Goal: Information Seeking & Learning: Learn about a topic

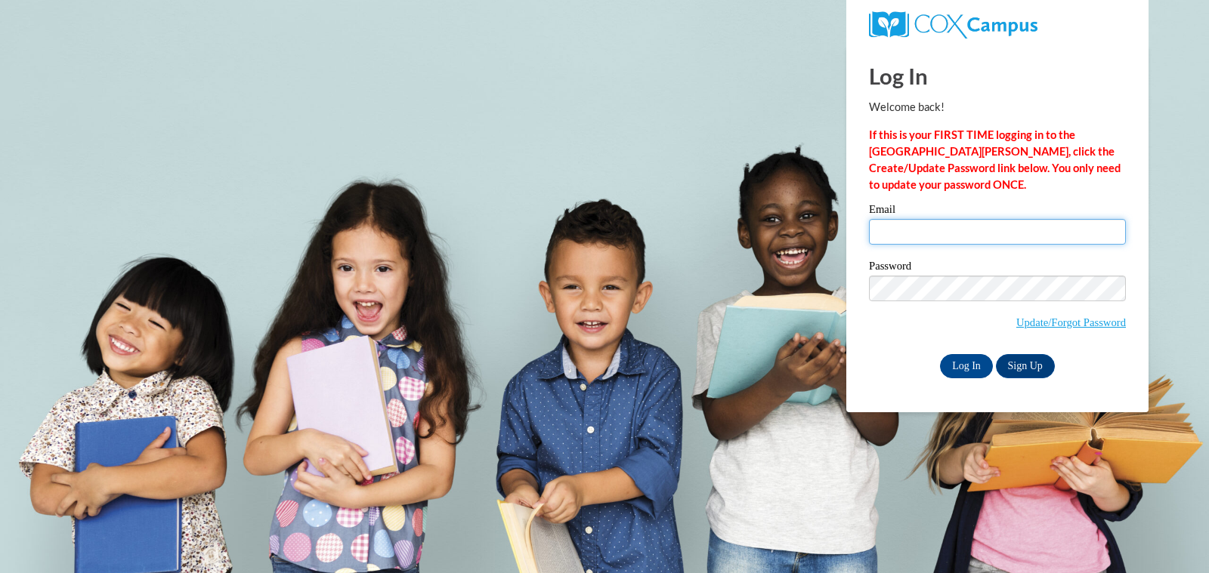
click at [926, 228] on input "Email" at bounding box center [997, 232] width 257 height 26
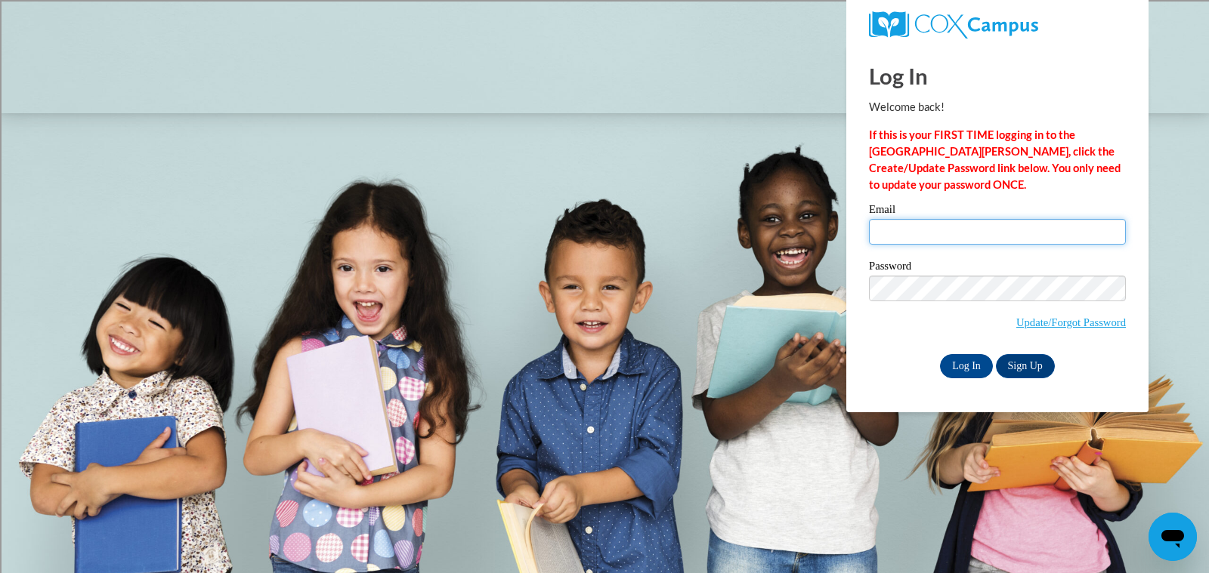
type input "kathryn.barber@rusd.org"
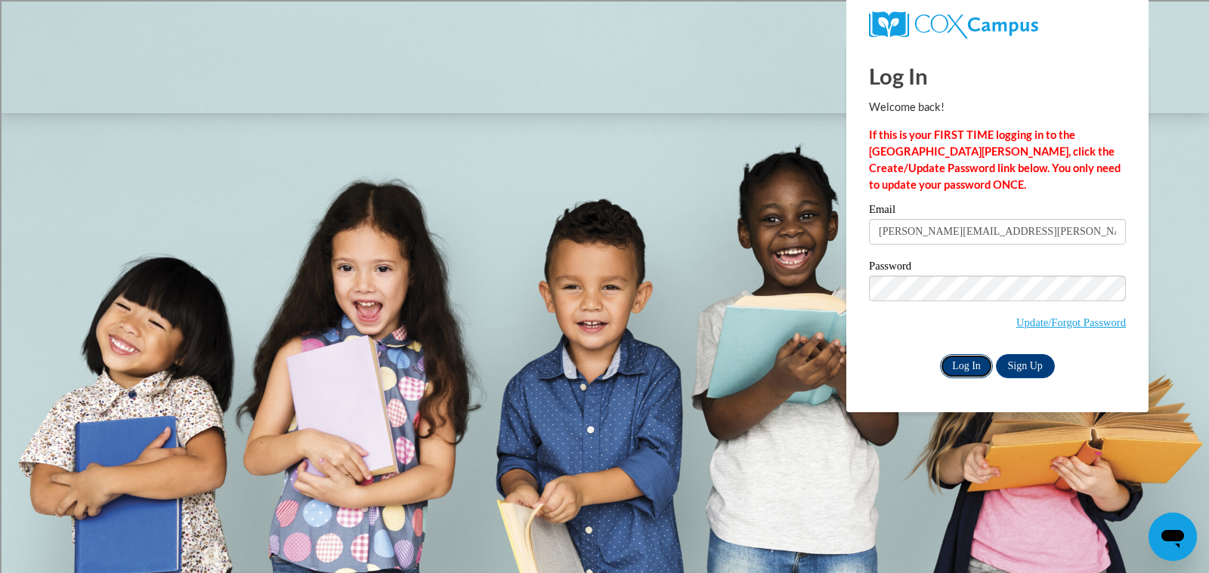
click at [971, 371] on input "Log In" at bounding box center [966, 366] width 53 height 24
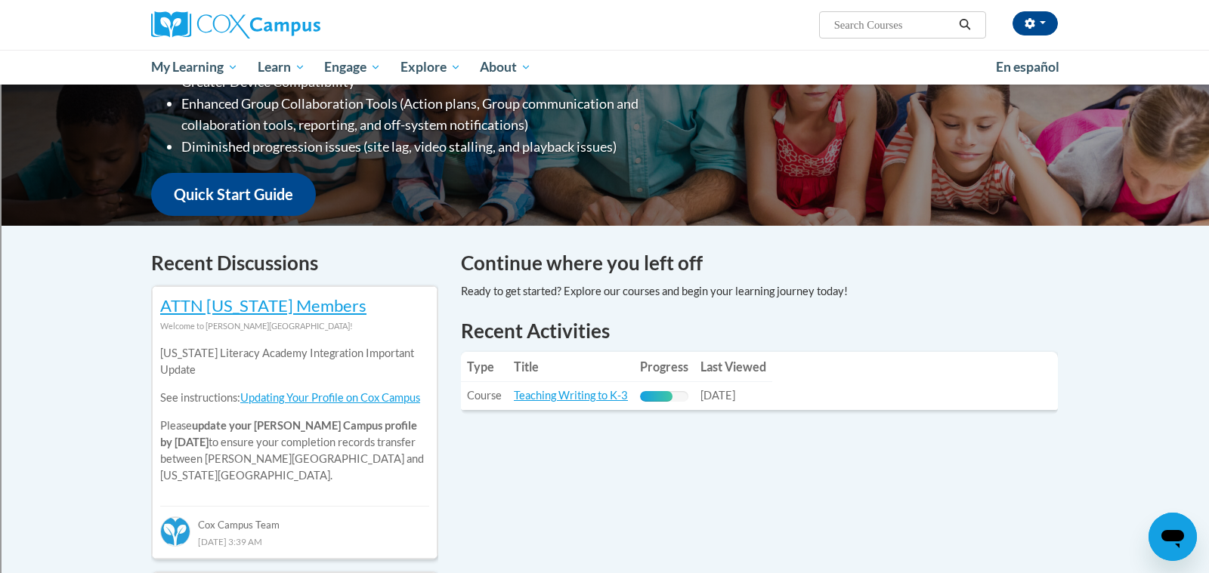
scroll to position [320, 0]
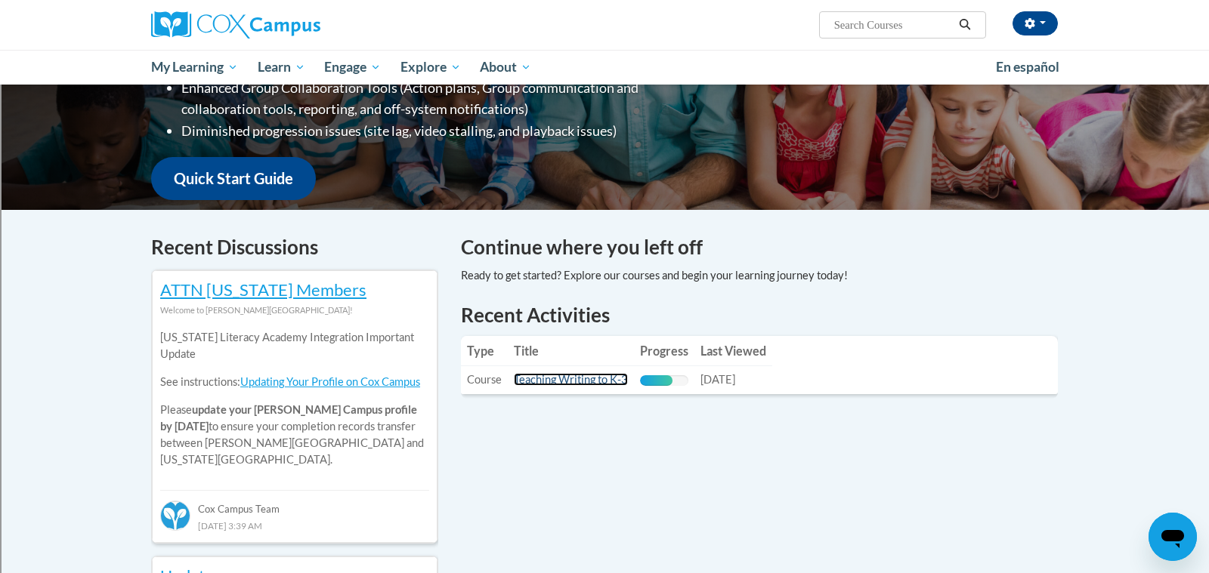
click at [605, 379] on link "Teaching Writing to K-3" at bounding box center [571, 379] width 114 height 13
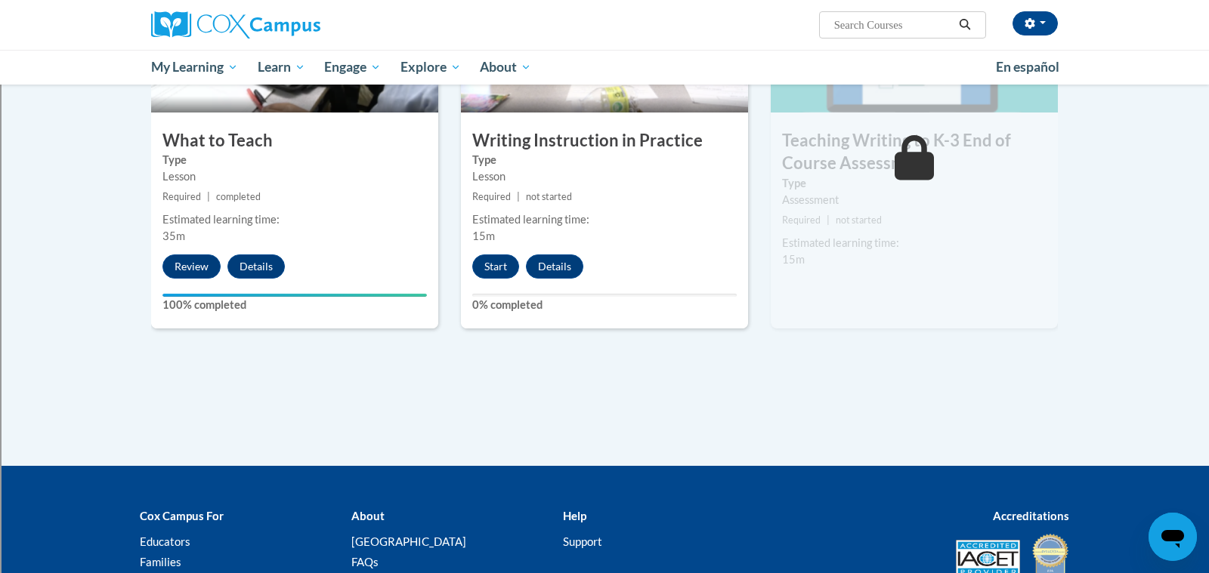
scroll to position [826, 0]
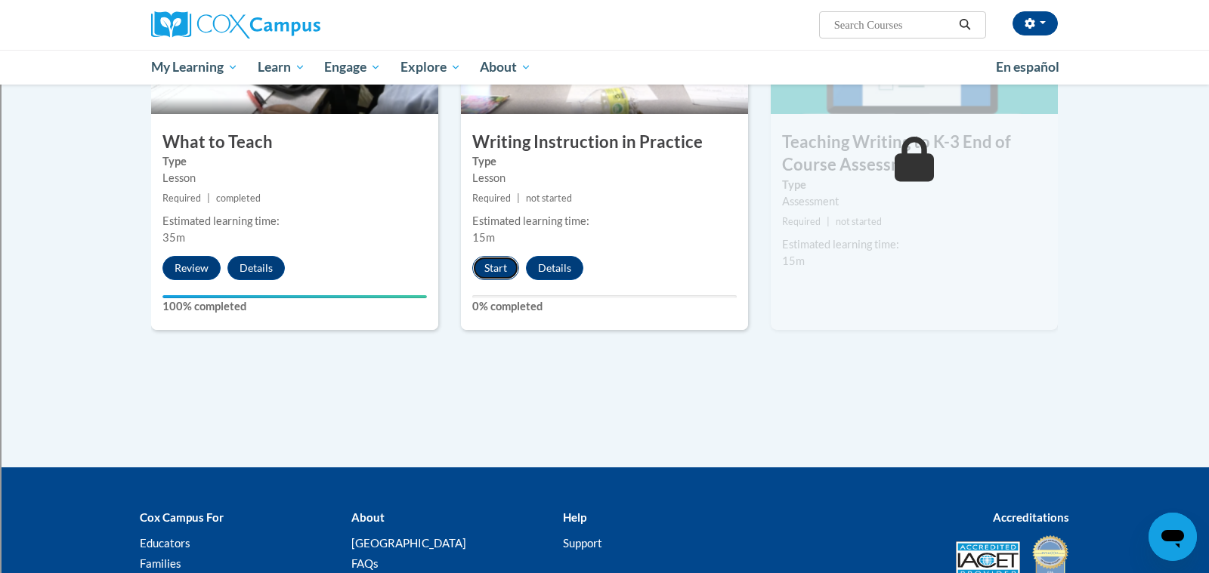
click at [502, 274] on button "Start" at bounding box center [495, 268] width 47 height 24
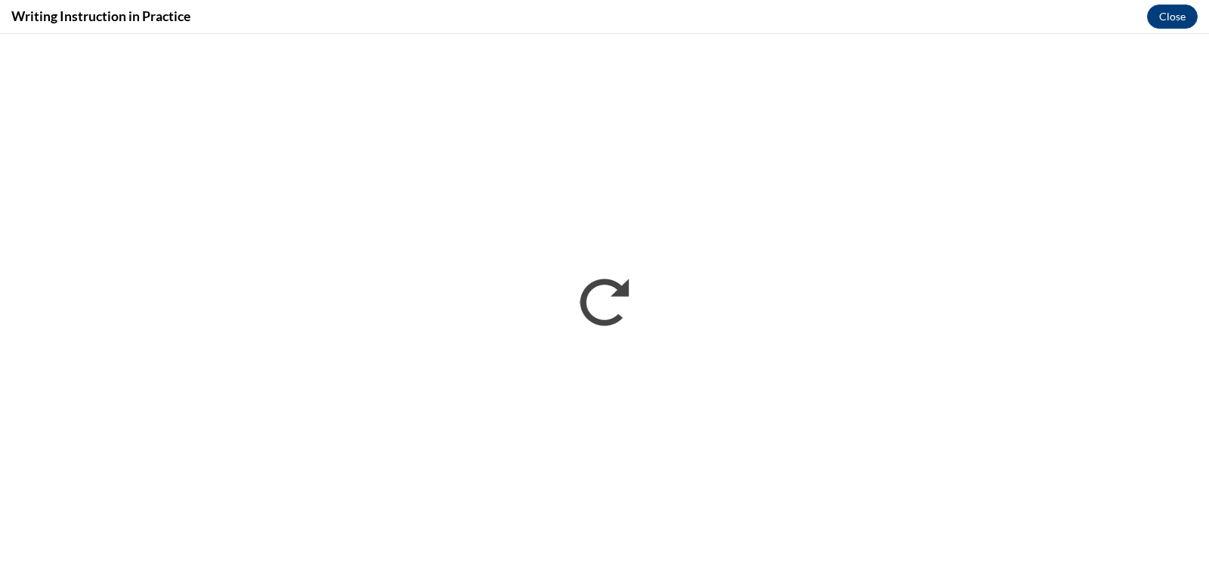
scroll to position [0, 0]
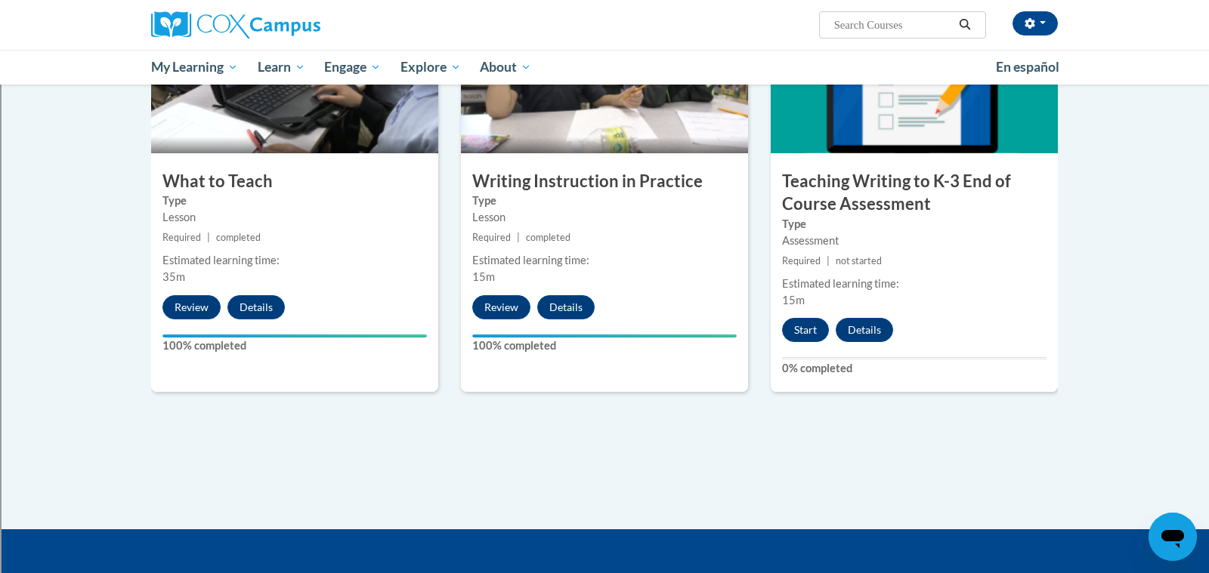
scroll to position [808, 0]
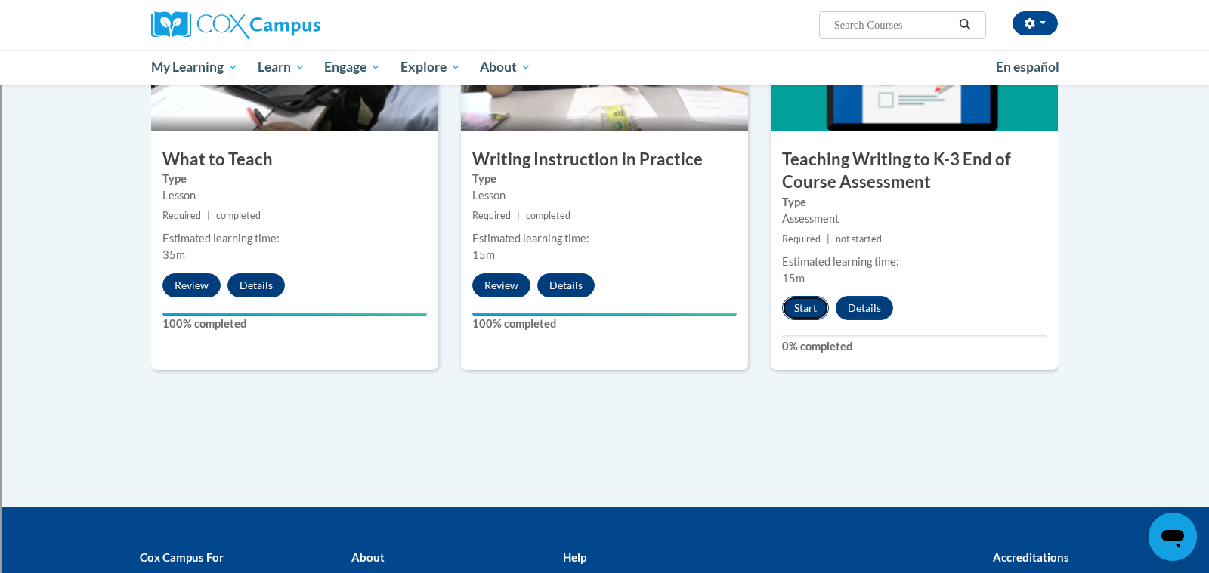
click at [802, 310] on button "Start" at bounding box center [805, 308] width 47 height 24
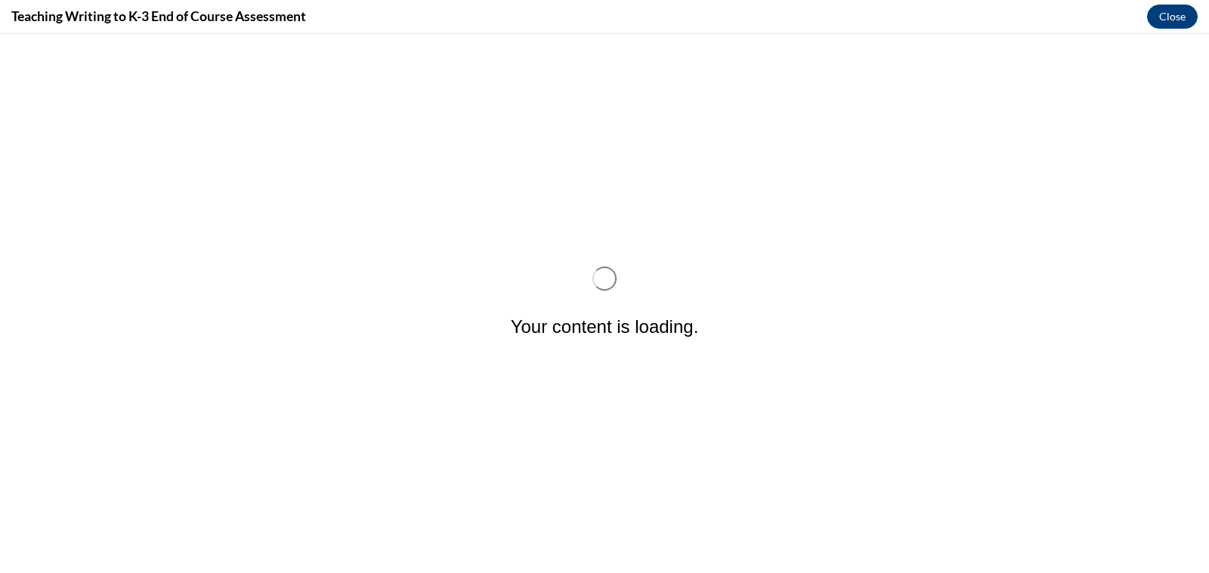
scroll to position [0, 0]
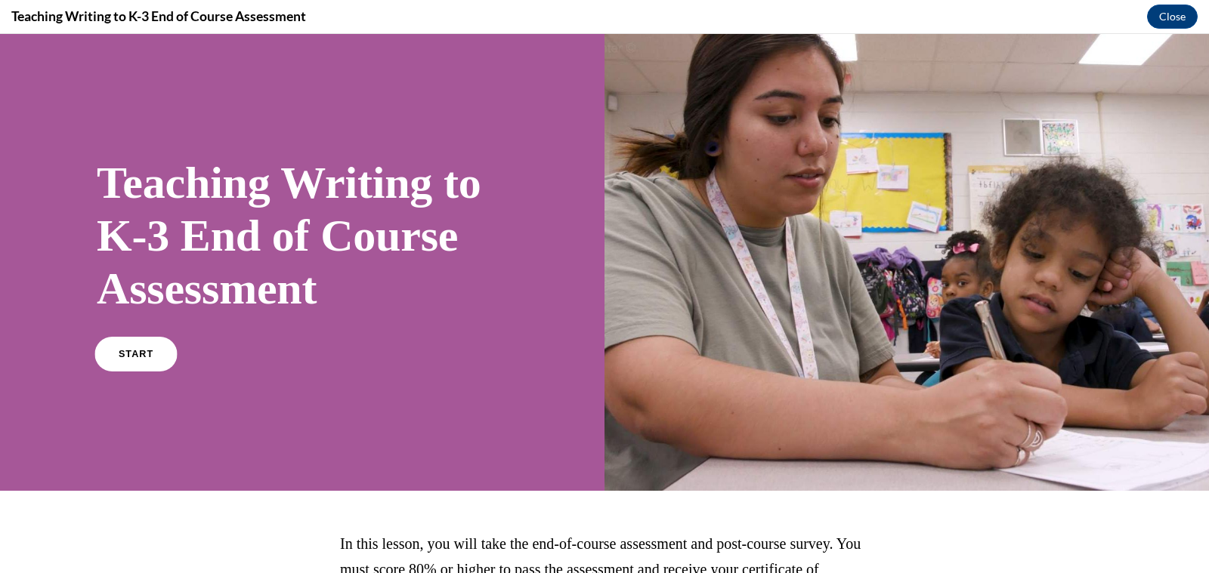
click at [128, 354] on span "START" at bounding box center [136, 354] width 35 height 11
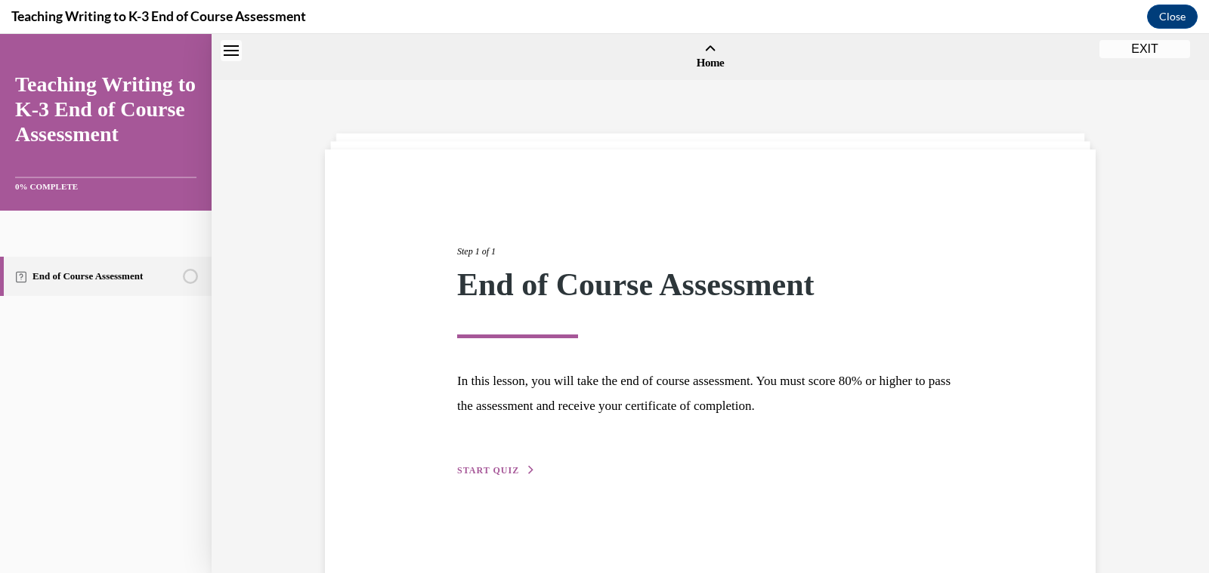
scroll to position [47, 0]
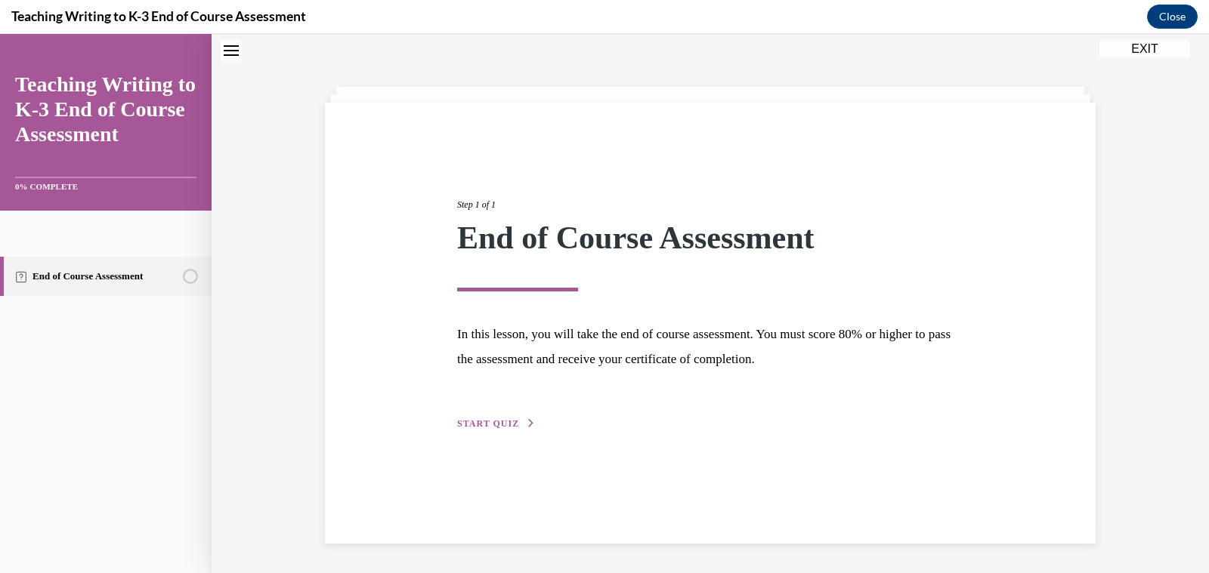
click at [480, 422] on span "START QUIZ" at bounding box center [488, 424] width 62 height 11
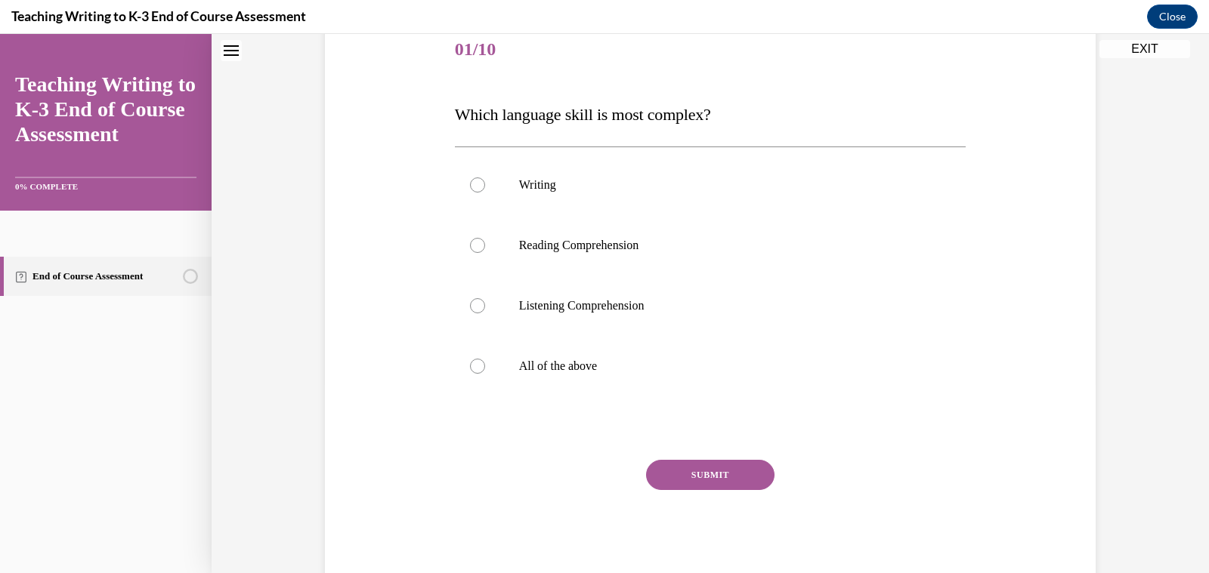
scroll to position [206, 0]
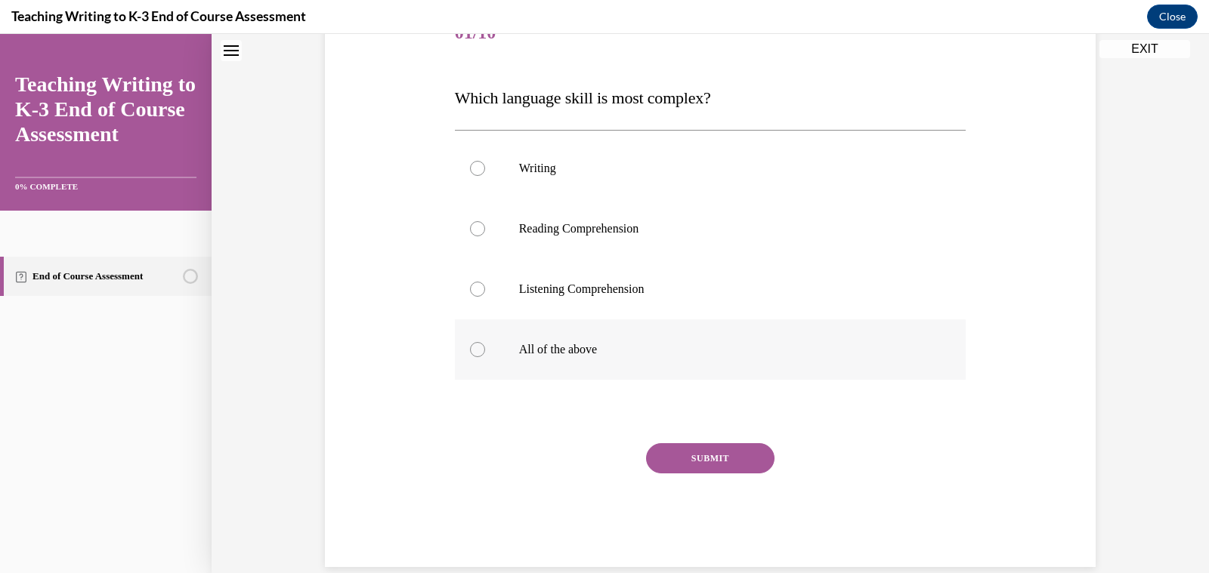
click at [600, 333] on label "All of the above" at bounding box center [711, 350] width 512 height 60
click at [485, 342] on input "All of the above" at bounding box center [477, 349] width 15 height 15
radio input "true"
click at [719, 460] on button "SUBMIT" at bounding box center [710, 459] width 128 height 30
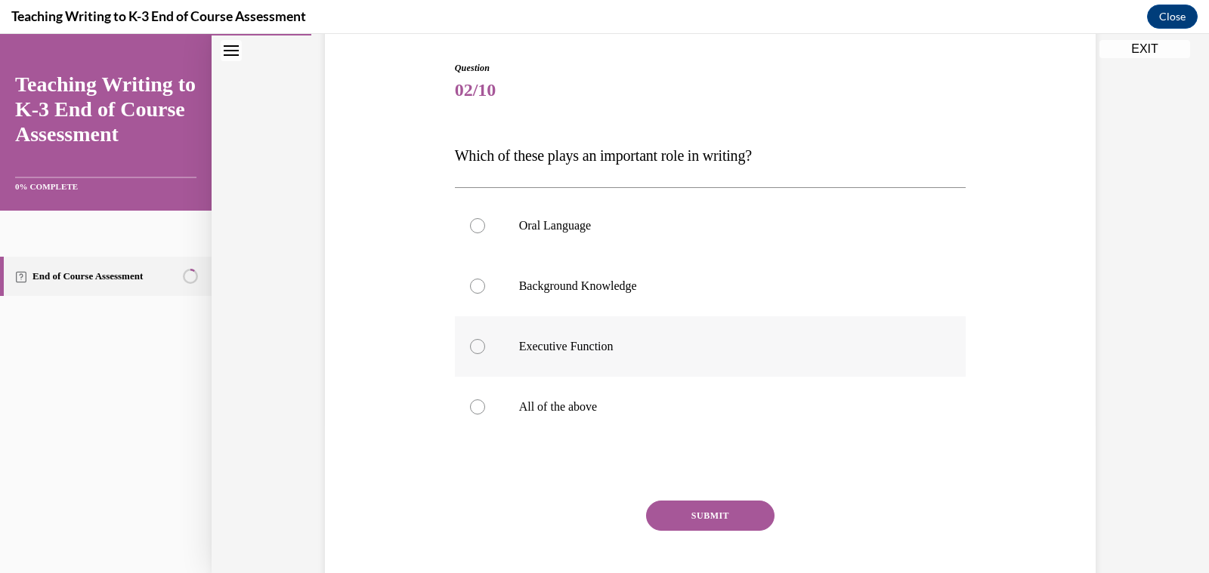
scroll to position [151, 0]
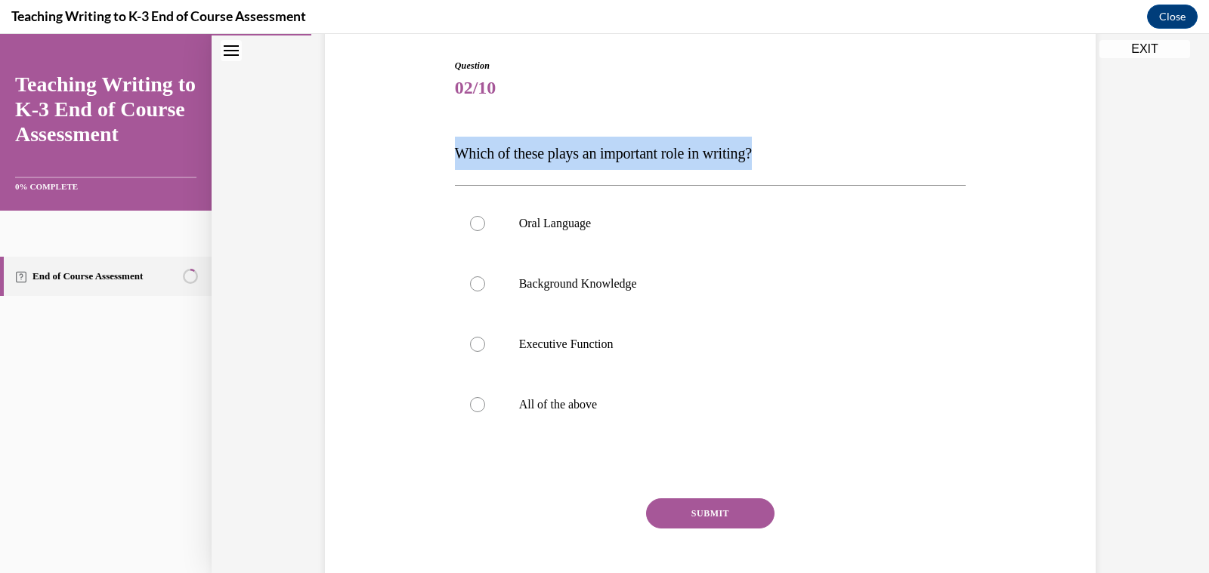
drag, startPoint x: 774, startPoint y: 154, endPoint x: 450, endPoint y: 145, distance: 324.3
click at [451, 145] on div "Question 02/10 Which of these plays an important role in writing? Oral Language…" at bounding box center [710, 329] width 519 height 586
copy span "Which of these plays an important role in writing?"
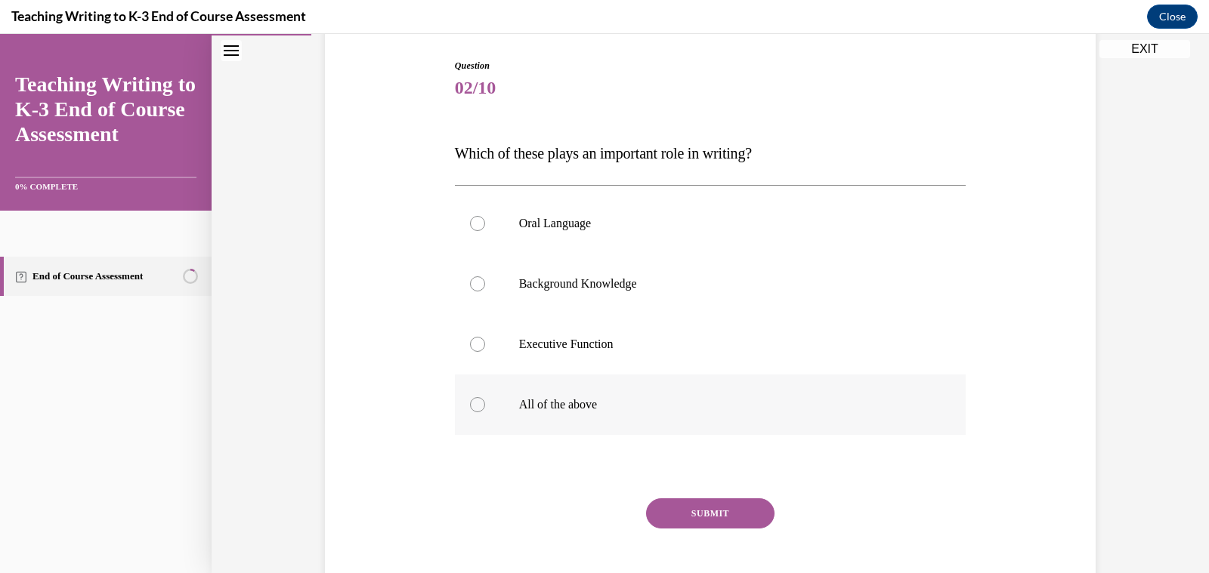
click at [564, 391] on label "All of the above" at bounding box center [711, 405] width 512 height 60
click at [485, 397] on input "All of the above" at bounding box center [477, 404] width 15 height 15
radio input "true"
click at [683, 511] on button "SUBMIT" at bounding box center [710, 514] width 128 height 30
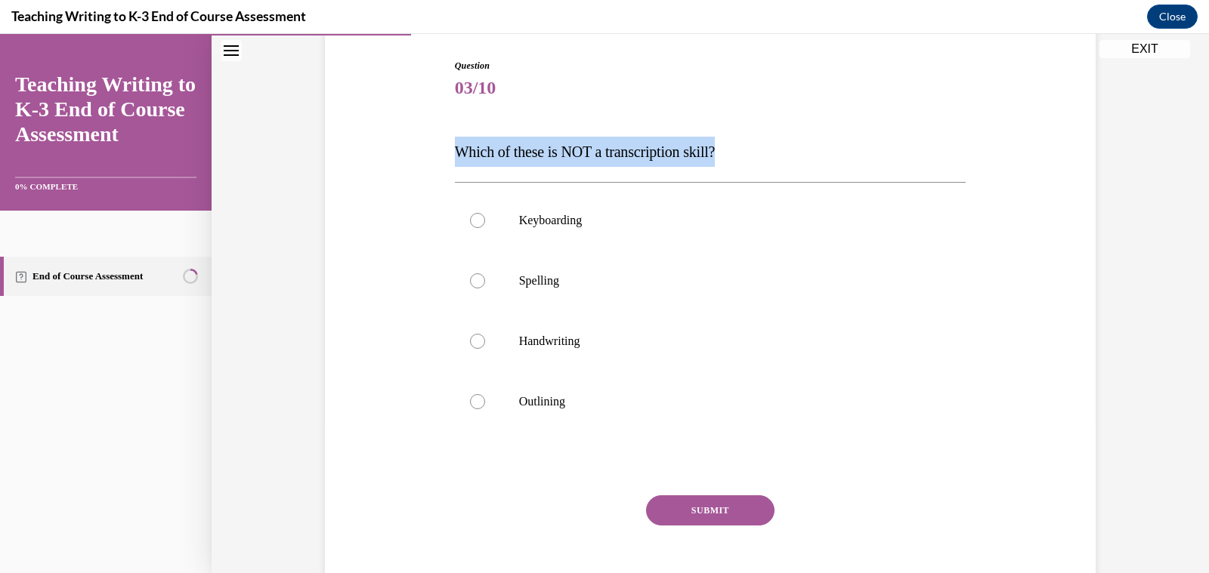
drag, startPoint x: 751, startPoint y: 150, endPoint x: 452, endPoint y: 151, distance: 299.2
click at [452, 151] on div "Question 03/10 Which of these is NOT a transcription skill? Keyboarding Spellin…" at bounding box center [710, 327] width 519 height 583
copy span "Which of these is NOT a transcription skill?"
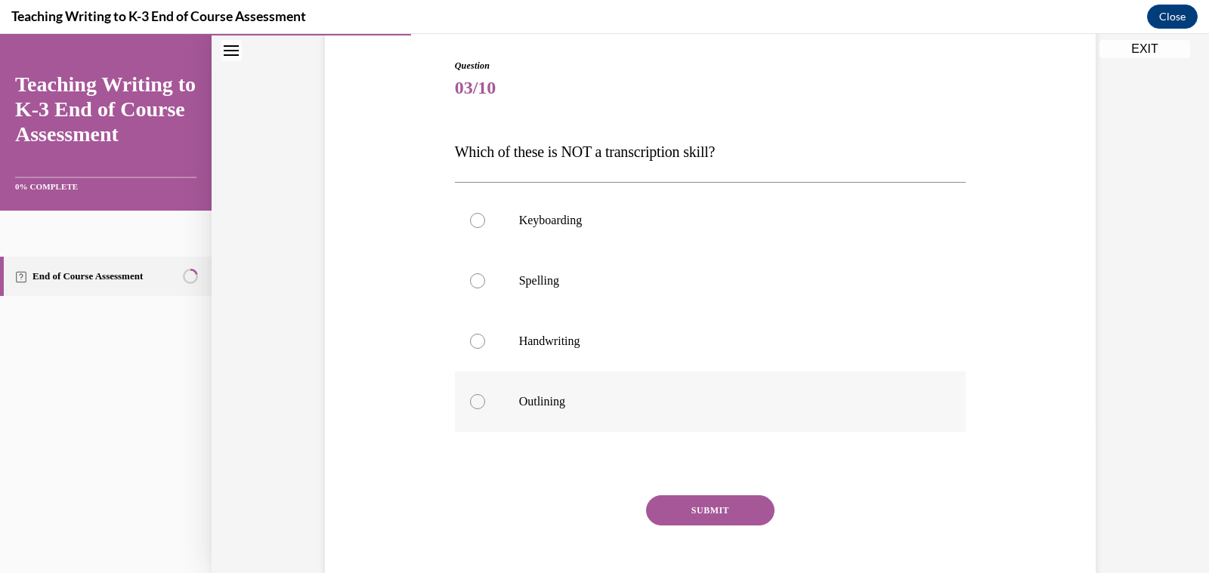
click at [539, 406] on p "Outlining" at bounding box center [724, 401] width 410 height 15
click at [485, 406] on input "Outlining" at bounding box center [477, 401] width 15 height 15
radio input "true"
click at [726, 491] on div "Question 03/10 Which of these is NOT a transcription skill? Keyboarding Spellin…" at bounding box center [711, 339] width 512 height 561
click at [725, 512] on button "SUBMIT" at bounding box center [710, 511] width 128 height 30
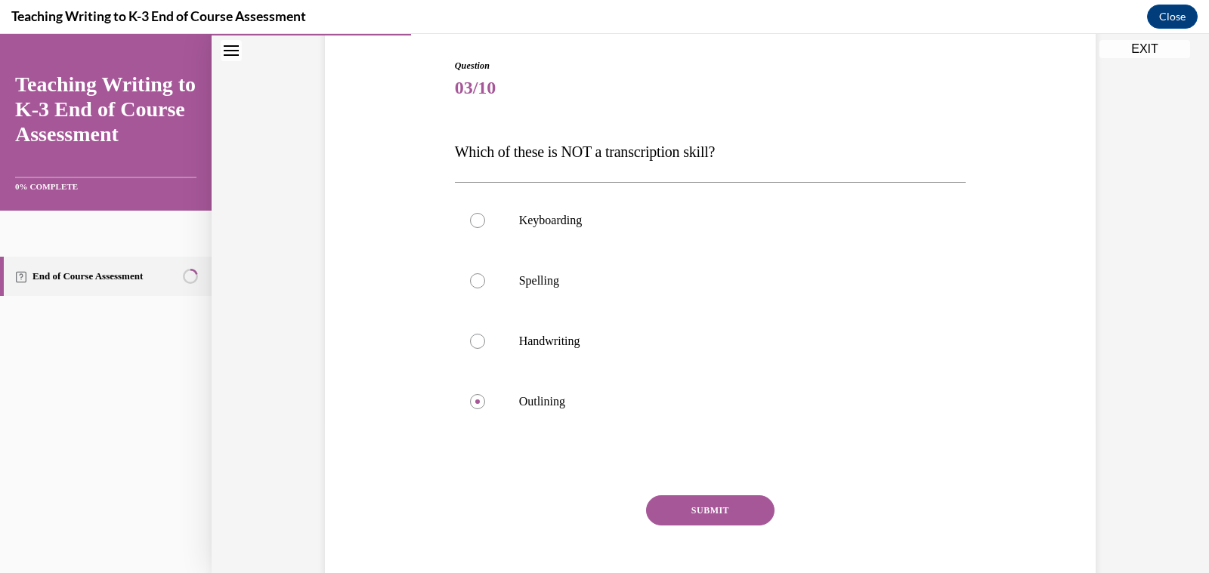
scroll to position [136, 0]
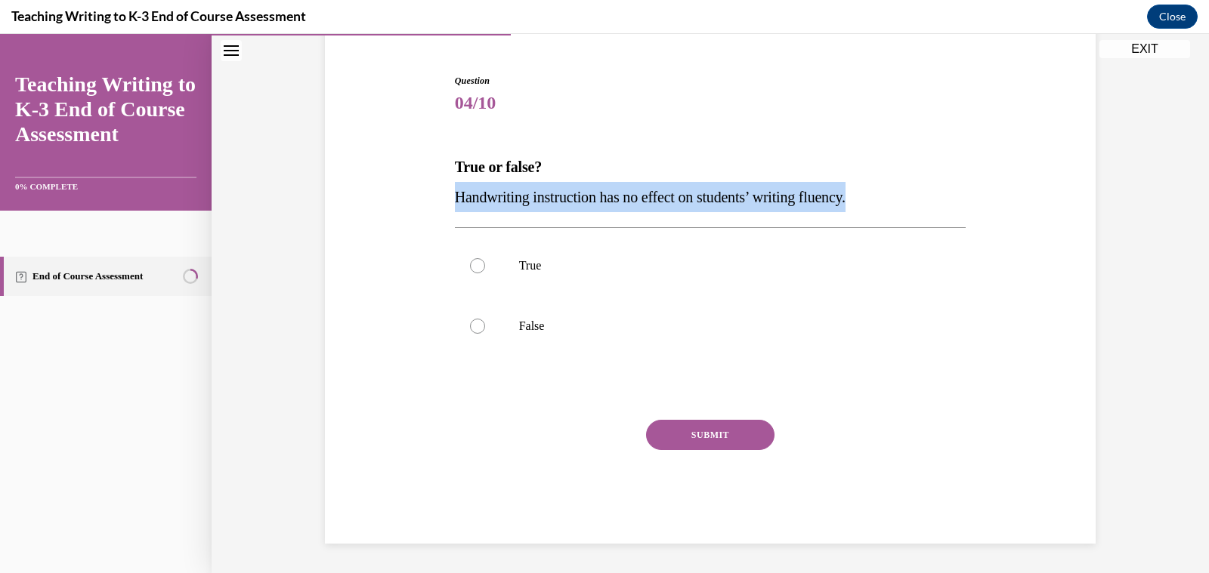
drag, startPoint x: 940, startPoint y: 209, endPoint x: 387, endPoint y: 199, distance: 553.2
click at [385, 199] on div "Question 04/10 True or false? Handwriting instruction has no effect on students…" at bounding box center [710, 286] width 778 height 515
copy span "Handwriting instruction has no effect on students’ writing fluency."
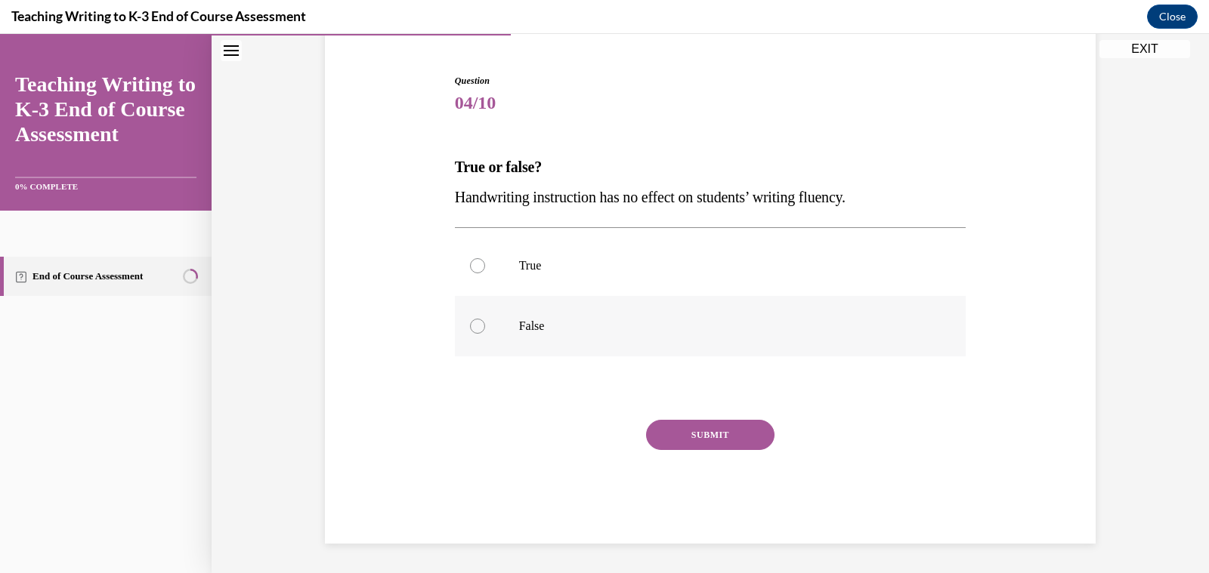
click at [499, 354] on label "False" at bounding box center [711, 326] width 512 height 60
click at [485, 334] on input "False" at bounding box center [477, 326] width 15 height 15
radio input "true"
click at [723, 442] on button "SUBMIT" at bounding box center [710, 435] width 128 height 30
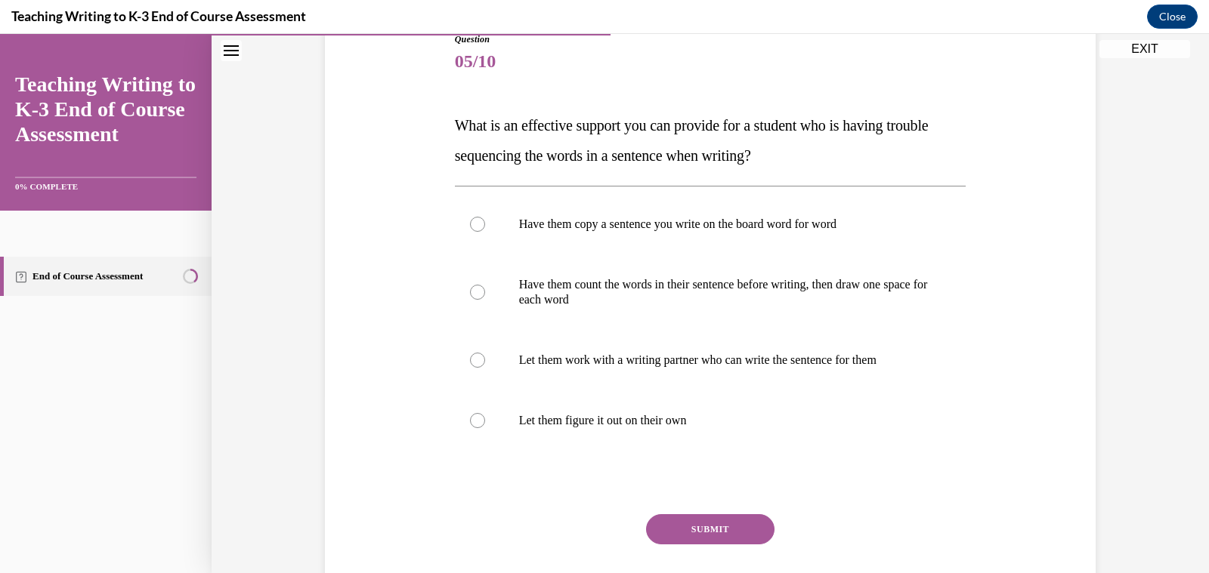
scroll to position [186, 0]
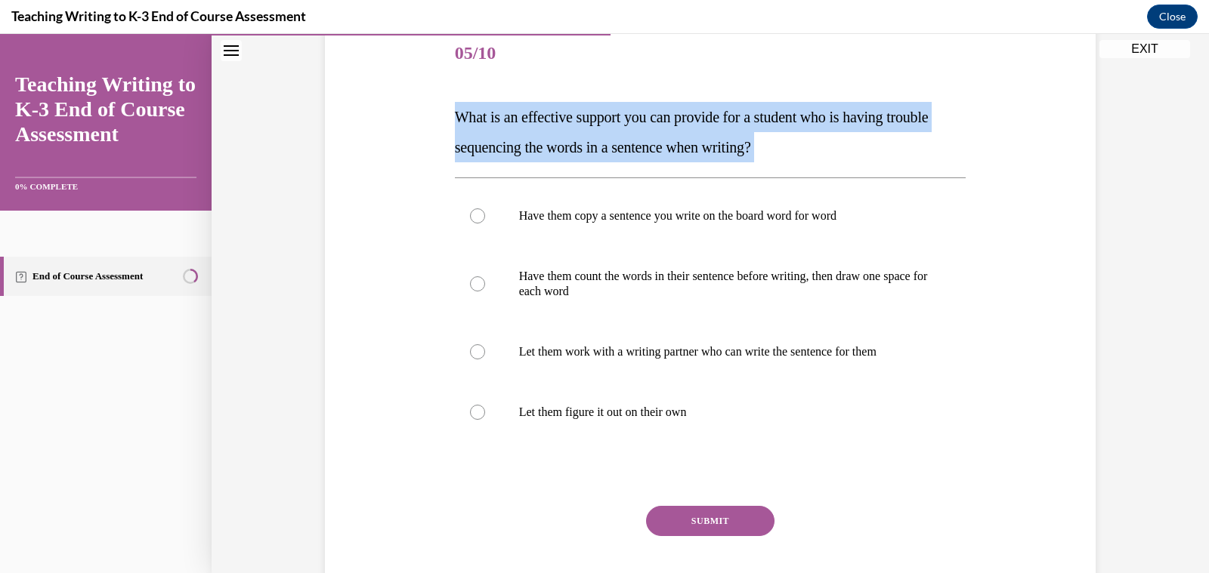
drag, startPoint x: 861, startPoint y: 165, endPoint x: 449, endPoint y: 128, distance: 414.2
click at [449, 128] on div "Question 05/10 What is an effective support you can provide for a student who i…" at bounding box center [710, 304] width 778 height 651
copy div "What is an effective support you can provide for a student who is having troubl…"
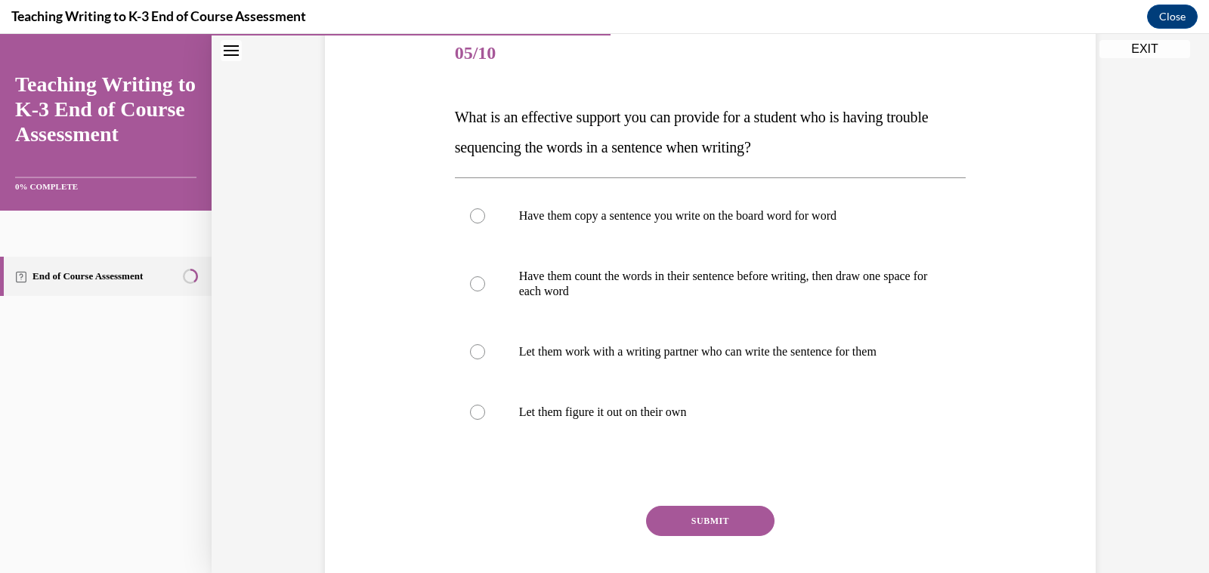
click at [945, 165] on div "Question 05/10 What is an effective support you can provide for a student who i…" at bounding box center [711, 327] width 512 height 606
click at [623, 276] on p "Have them count the words in their sentence before writing, then draw one space…" at bounding box center [724, 284] width 410 height 30
click at [485, 277] on input "Have them count the words in their sentence before writing, then draw one space…" at bounding box center [477, 284] width 15 height 15
radio input "true"
click at [737, 521] on button "SUBMIT" at bounding box center [710, 521] width 128 height 30
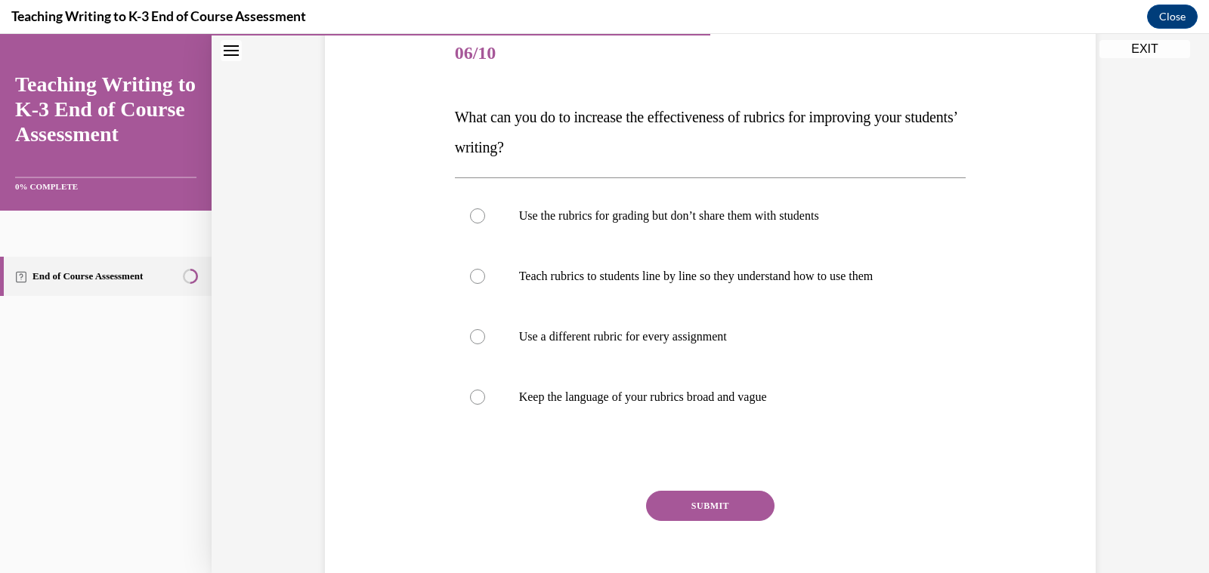
scroll to position [168, 0]
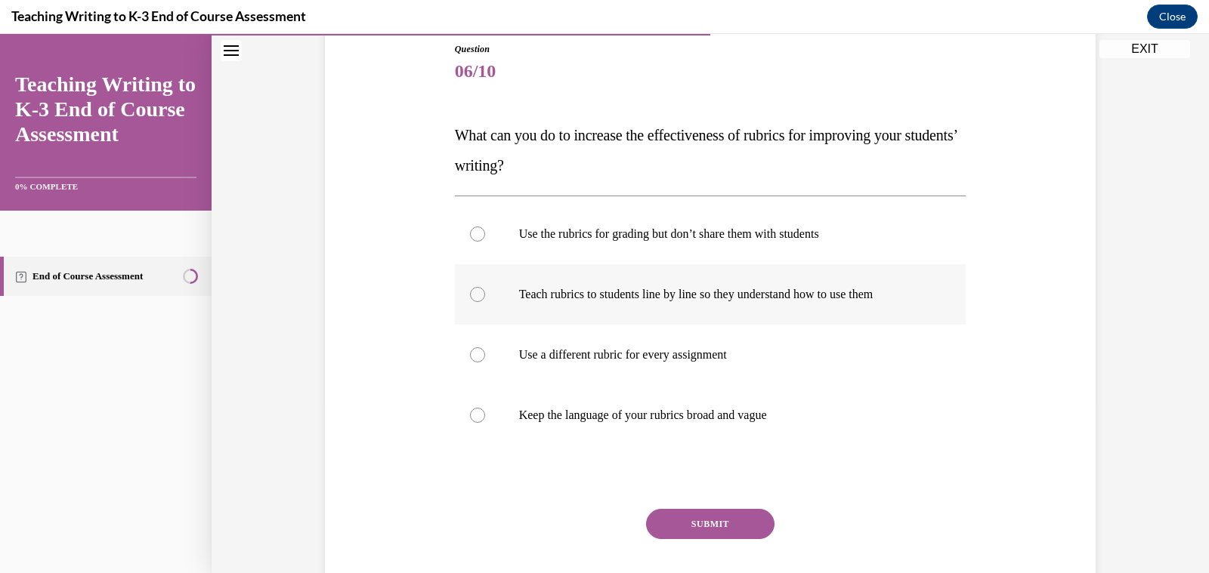
click at [583, 284] on label "Teach rubrics to students line by line so they understand how to use them" at bounding box center [711, 294] width 512 height 60
click at [485, 287] on input "Teach rubrics to students line by line so they understand how to use them" at bounding box center [477, 294] width 15 height 15
radio input "true"
click at [691, 521] on button "SUBMIT" at bounding box center [710, 524] width 128 height 30
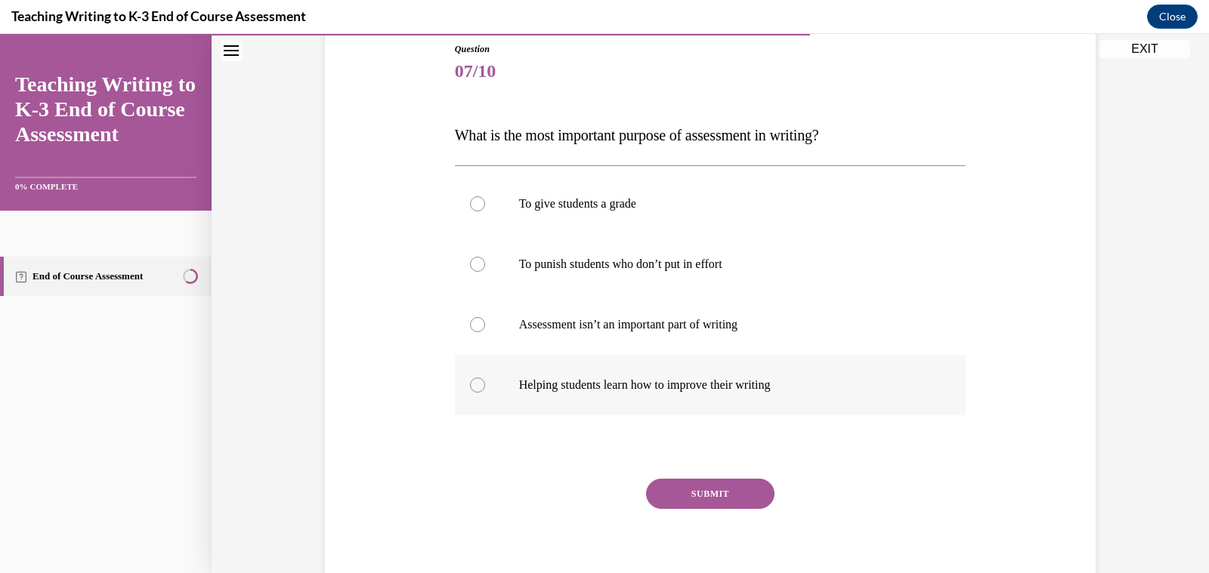
click at [660, 388] on p "Helping students learn how to improve their writing" at bounding box center [724, 385] width 410 height 15
click at [485, 388] on input "Helping students learn how to improve their writing" at bounding box center [477, 385] width 15 height 15
radio input "true"
click at [708, 497] on button "SUBMIT" at bounding box center [710, 494] width 128 height 30
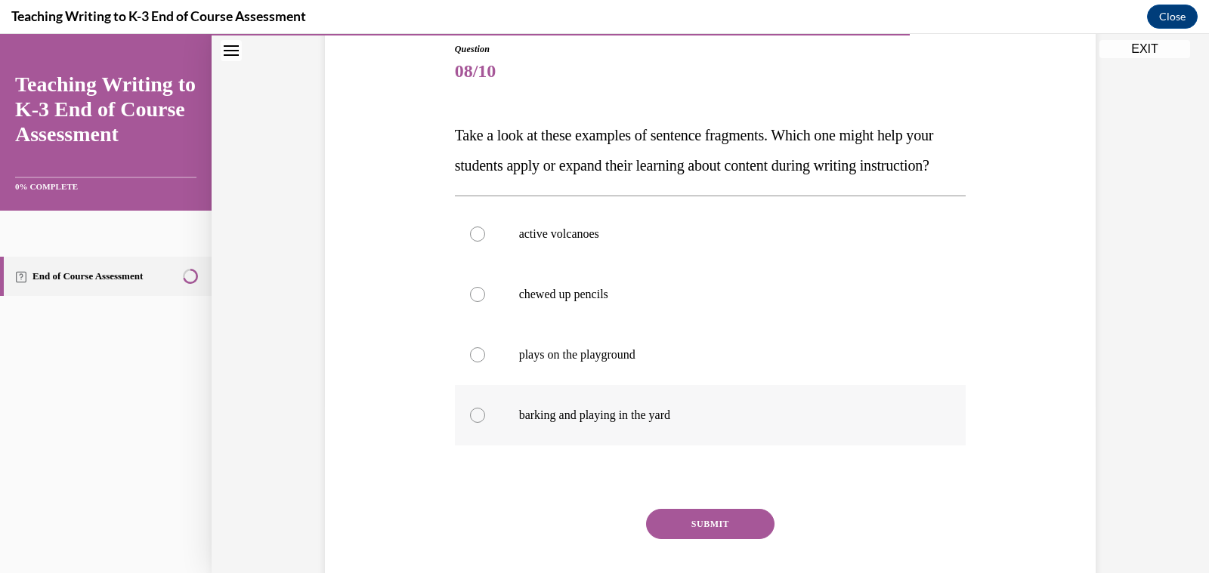
click at [697, 446] on label "barking and playing in the yard" at bounding box center [711, 415] width 512 height 60
click at [485, 423] on input "barking and playing in the yard" at bounding box center [477, 415] width 15 height 15
radio input "true"
click at [724, 539] on button "SUBMIT" at bounding box center [710, 524] width 128 height 30
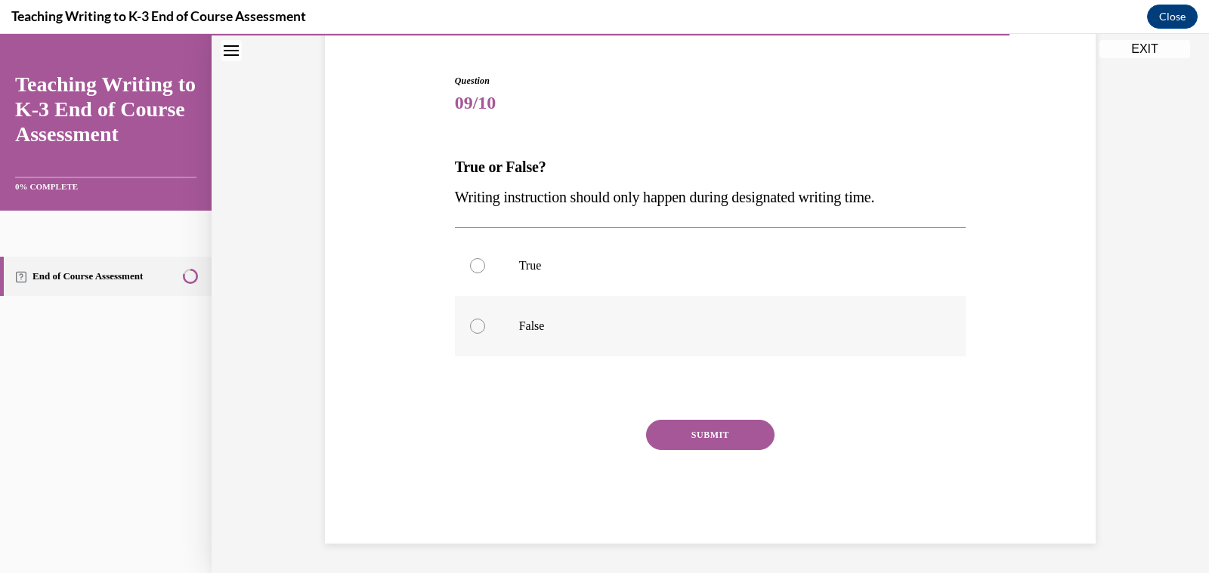
click at [647, 332] on p "False" at bounding box center [724, 326] width 410 height 15
click at [485, 332] on input "False" at bounding box center [477, 326] width 15 height 15
radio input "true"
click at [700, 429] on button "SUBMIT" at bounding box center [710, 435] width 128 height 30
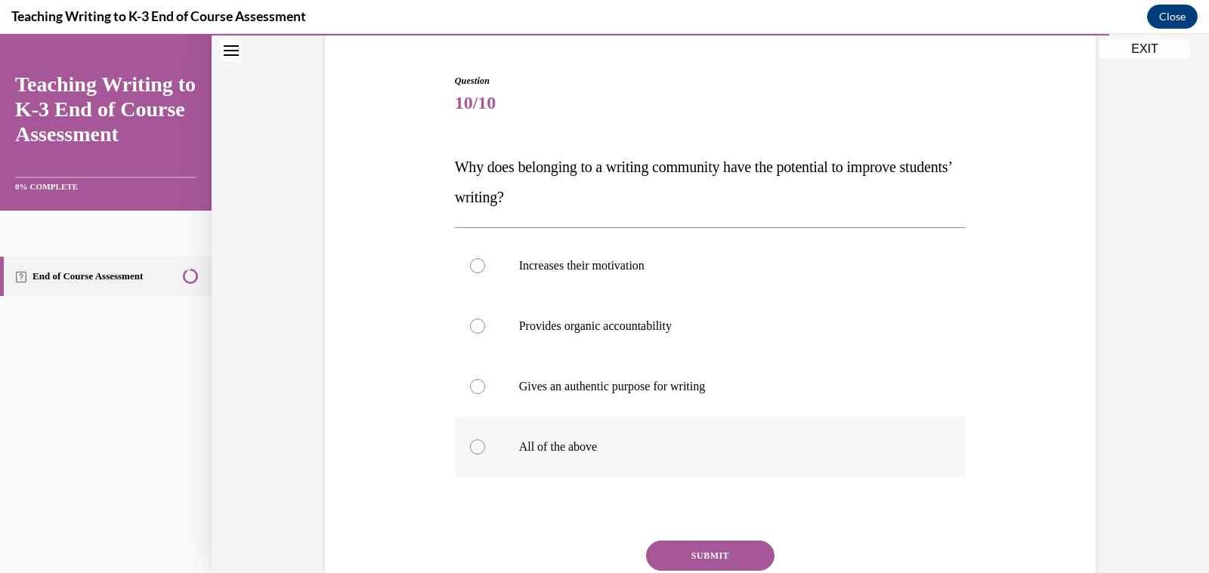
click at [588, 447] on p "All of the above" at bounding box center [724, 447] width 410 height 15
click at [485, 447] on input "All of the above" at bounding box center [477, 447] width 15 height 15
radio input "true"
click at [715, 552] on button "SUBMIT" at bounding box center [710, 556] width 128 height 30
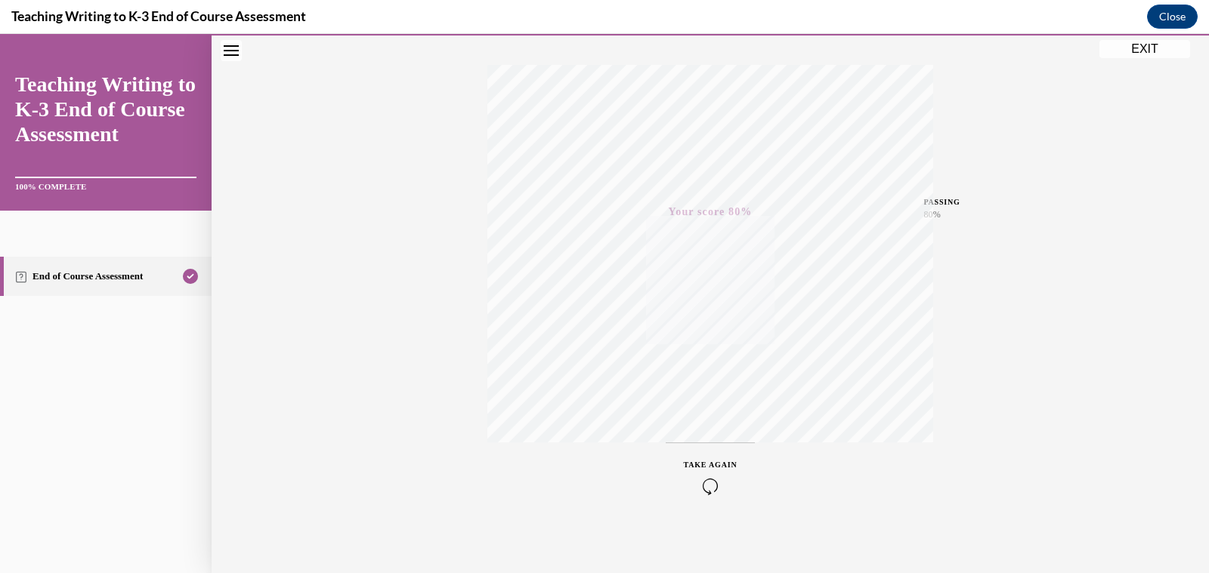
scroll to position [234, 0]
click at [1133, 47] on button "EXIT" at bounding box center [1144, 49] width 91 height 18
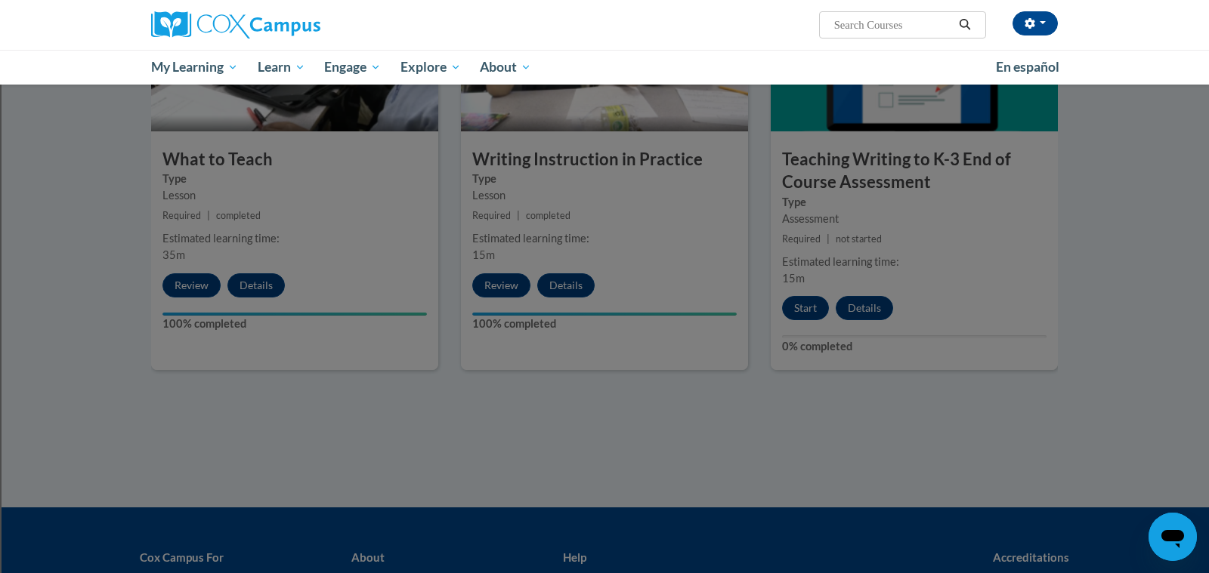
click at [410, 476] on div at bounding box center [604, 286] width 1209 height 573
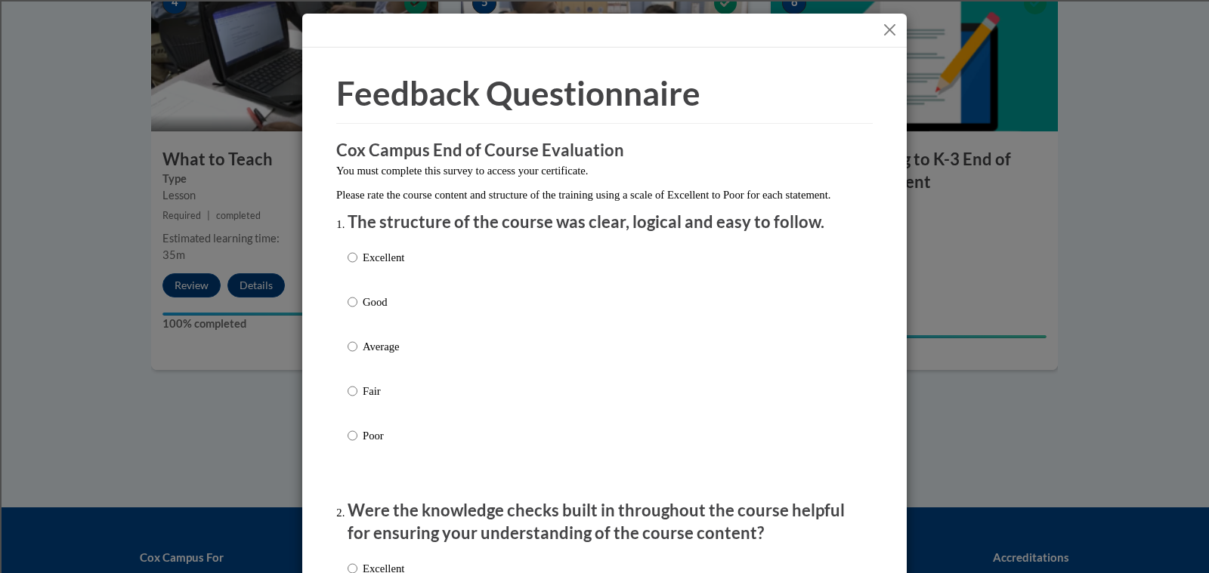
click at [886, 32] on button "Close" at bounding box center [889, 29] width 19 height 19
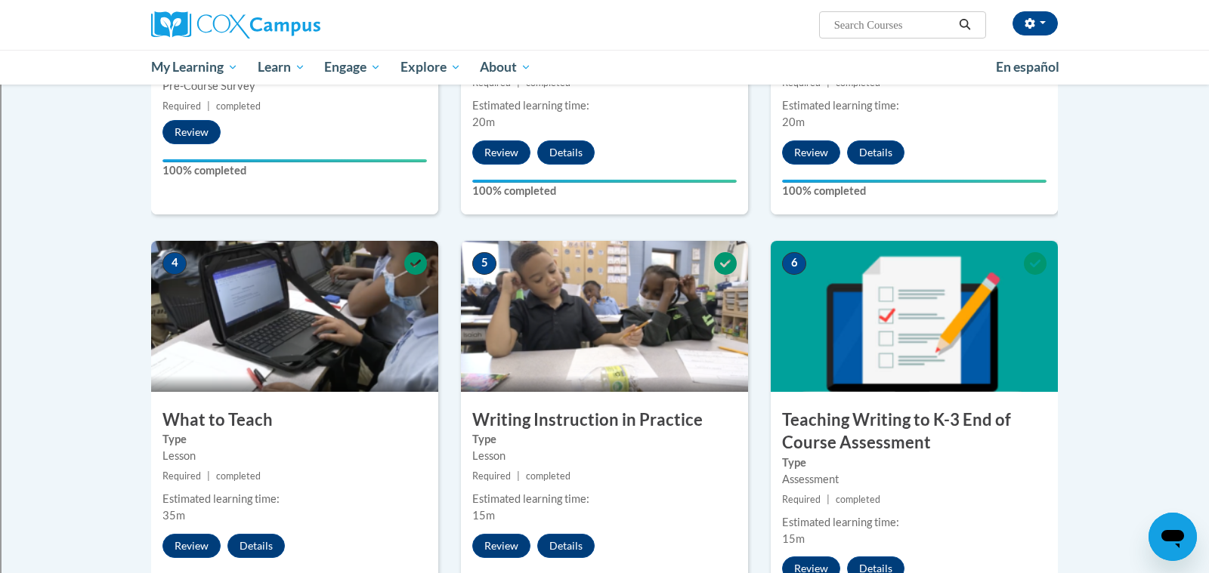
scroll to position [0, 0]
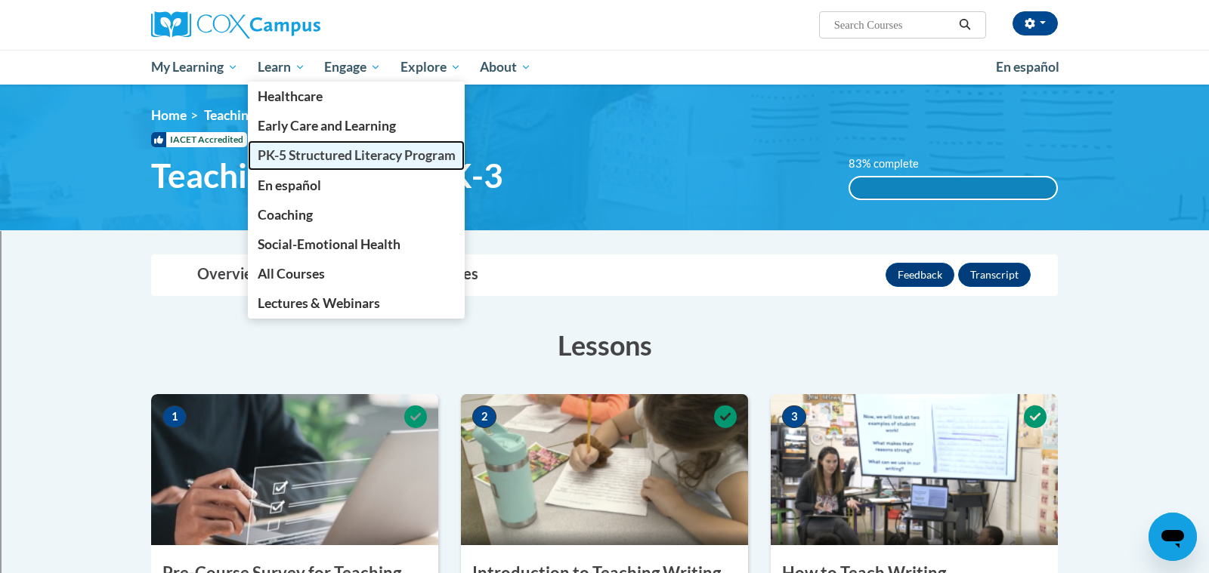
click at [286, 158] on span "PK-5 Structured Literacy Program" at bounding box center [357, 155] width 198 height 16
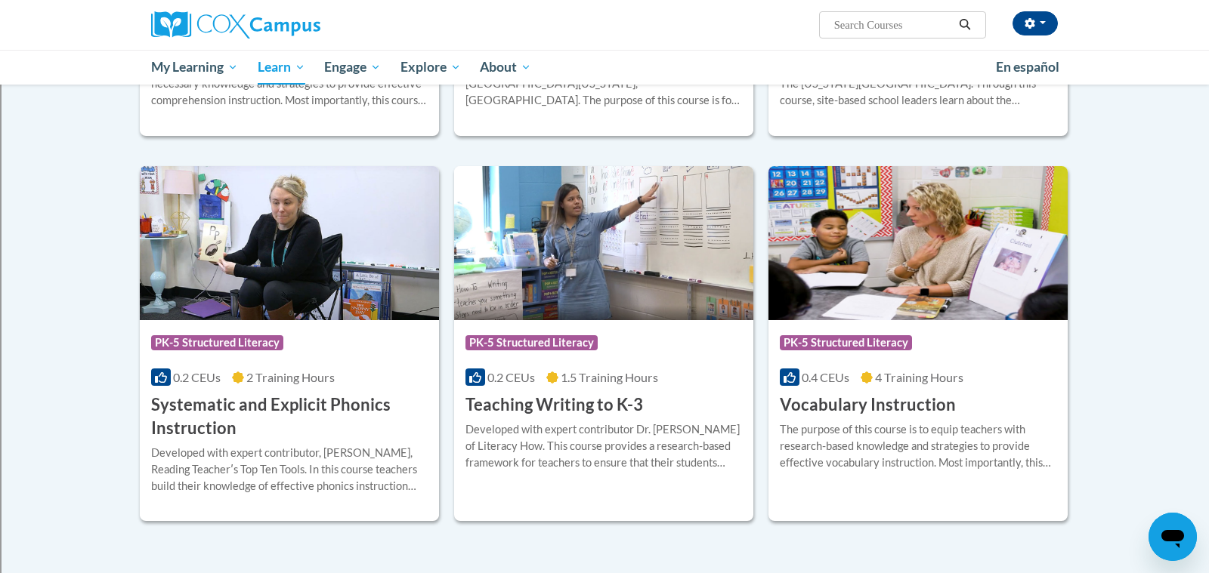
scroll to position [1558, 0]
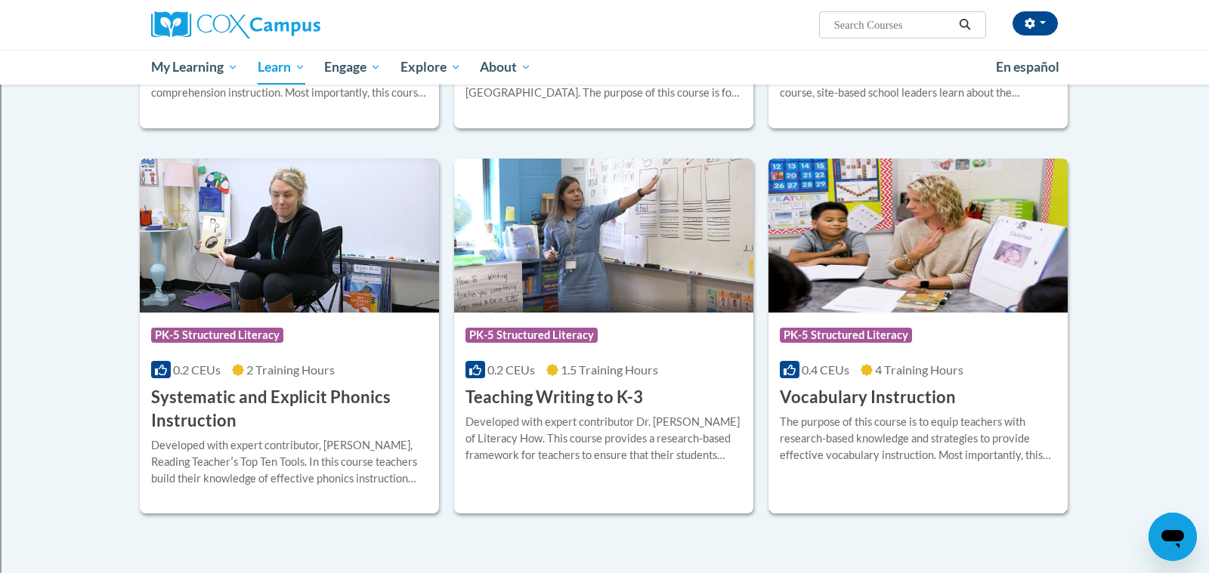
click at [871, 233] on img at bounding box center [917, 236] width 299 height 154
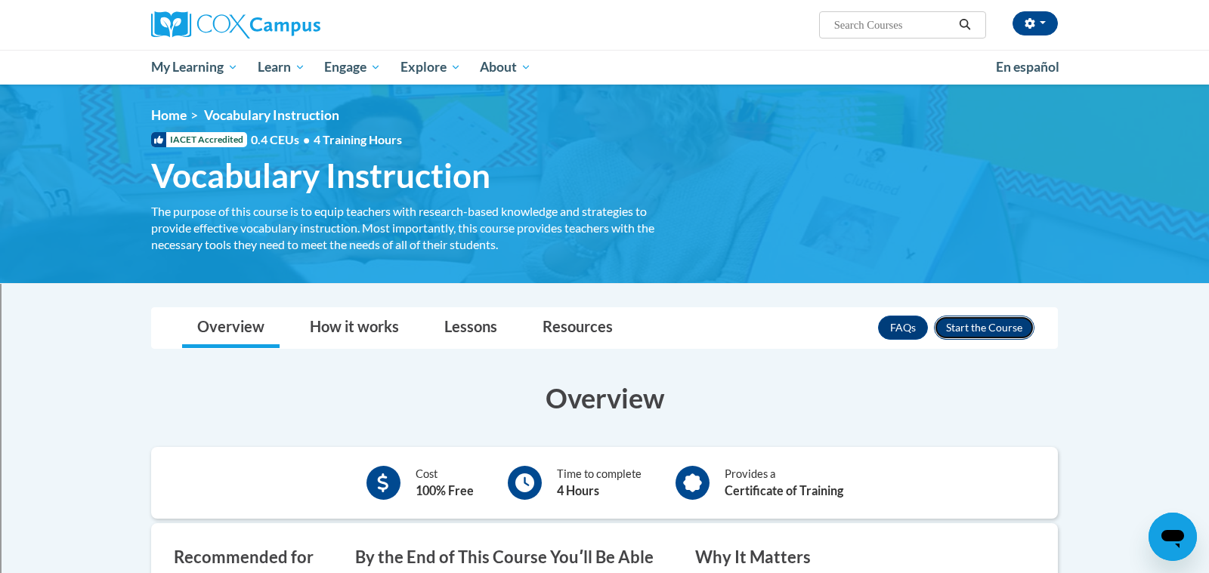
click at [982, 336] on button "Enroll" at bounding box center [984, 328] width 100 height 24
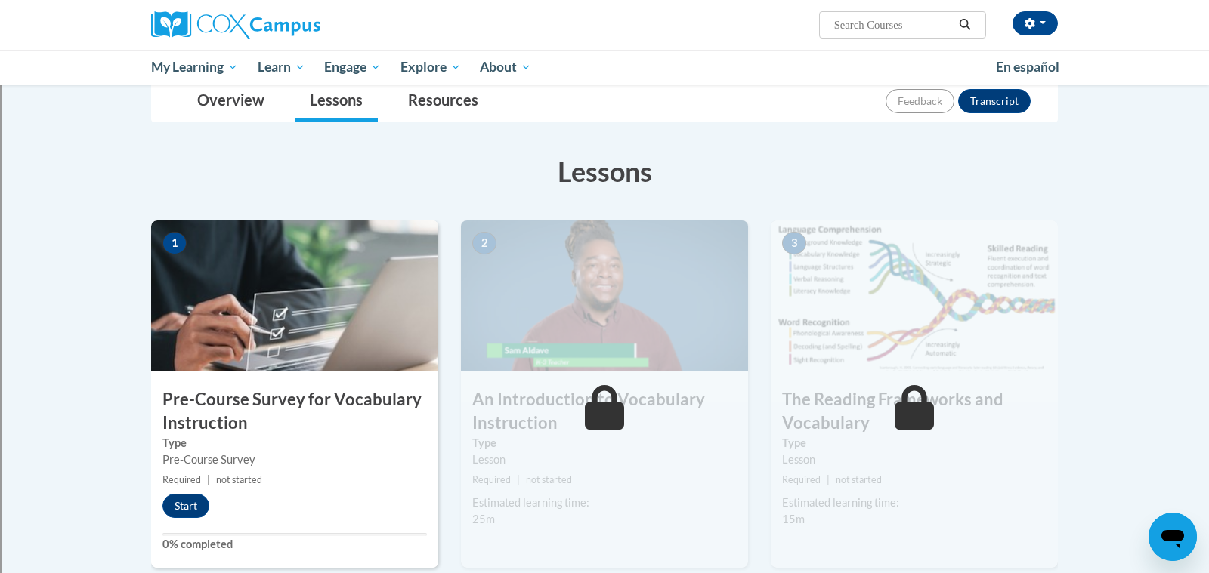
scroll to position [189, 0]
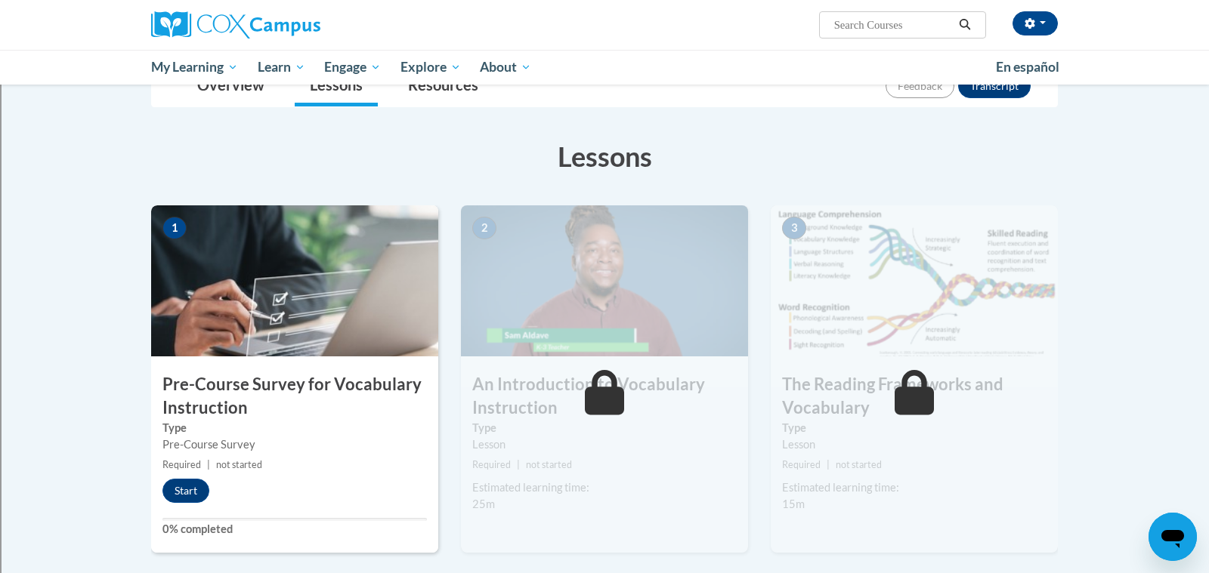
click at [215, 370] on div "1 Pre-Course Survey for Vocabulary Instruction Type Pre-Course Survey Required …" at bounding box center [294, 380] width 287 height 348
click at [197, 484] on button "Start" at bounding box center [185, 491] width 47 height 24
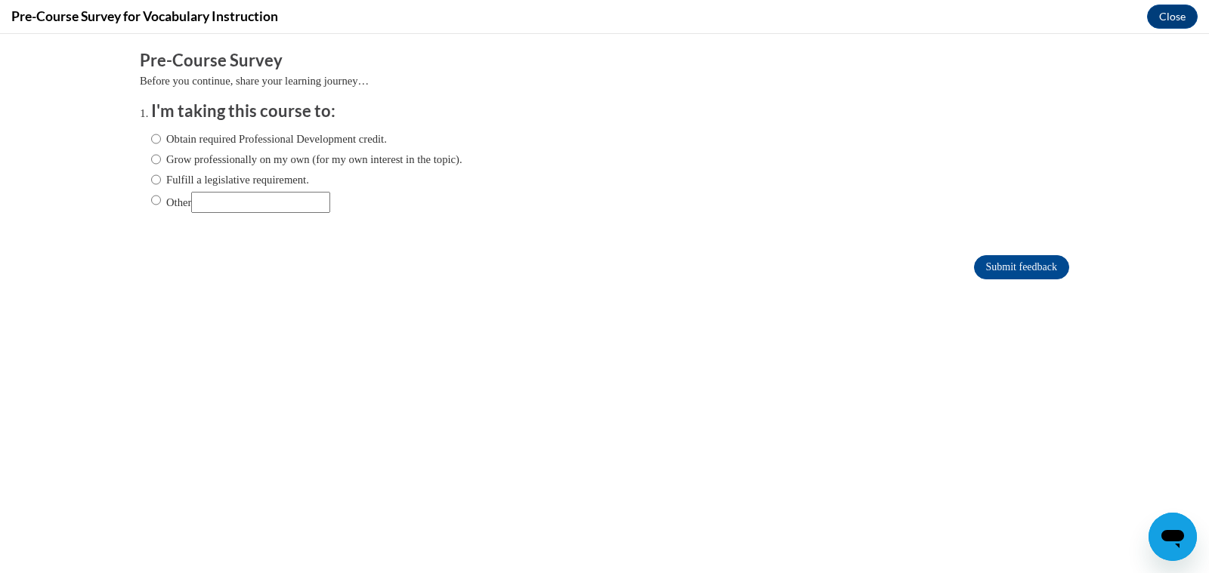
scroll to position [0, 0]
click at [190, 165] on label "Grow professionally on my own (for my own interest in the topic)." at bounding box center [306, 159] width 311 height 17
click at [161, 165] on input "Grow professionally on my own (for my own interest in the topic)." at bounding box center [156, 159] width 10 height 17
radio input "true"
click at [187, 172] on label "Fulfill a legislative requirement." at bounding box center [230, 180] width 158 height 17
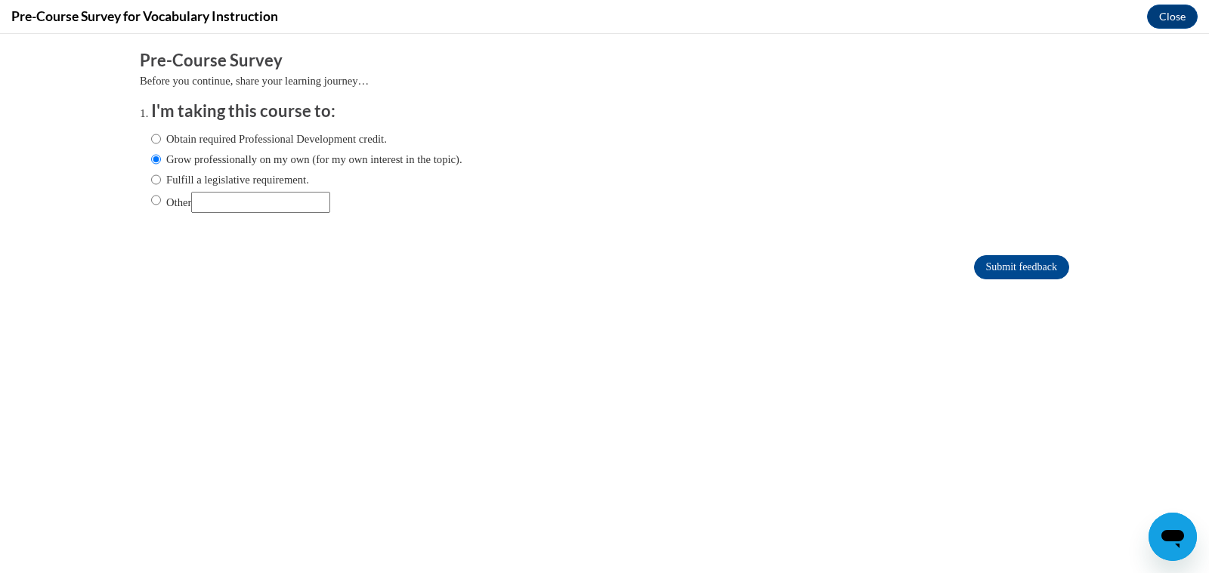
click at [161, 172] on input "Fulfill a legislative requirement." at bounding box center [156, 180] width 10 height 17
radio input "true"
click at [1024, 264] on input "Submit feedback" at bounding box center [1021, 267] width 95 height 24
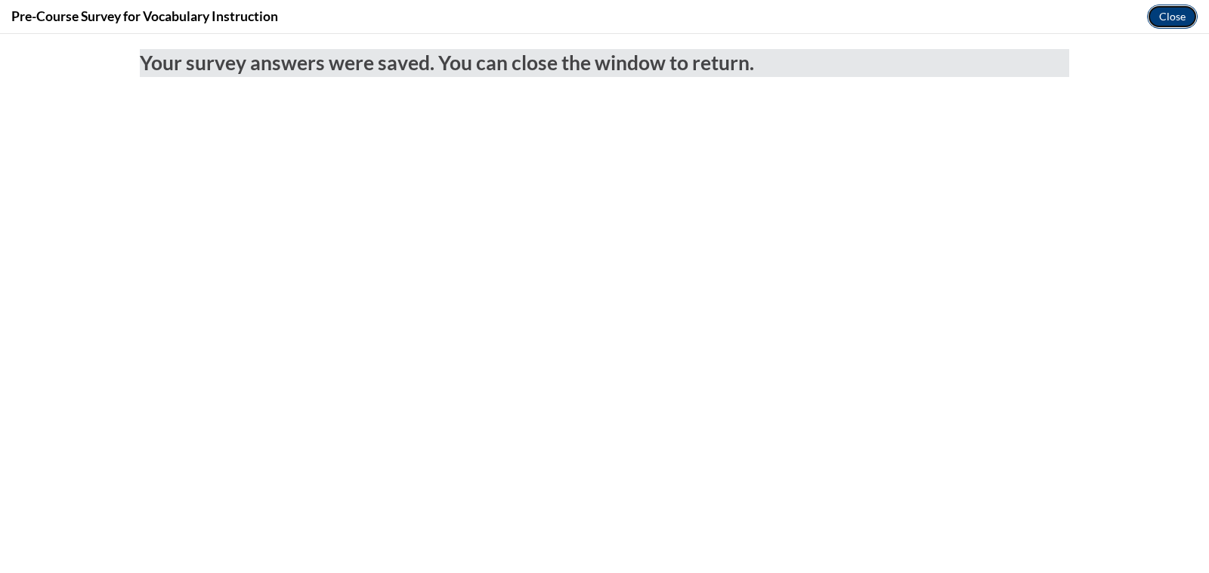
click at [1177, 18] on button "Close" at bounding box center [1172, 17] width 51 height 24
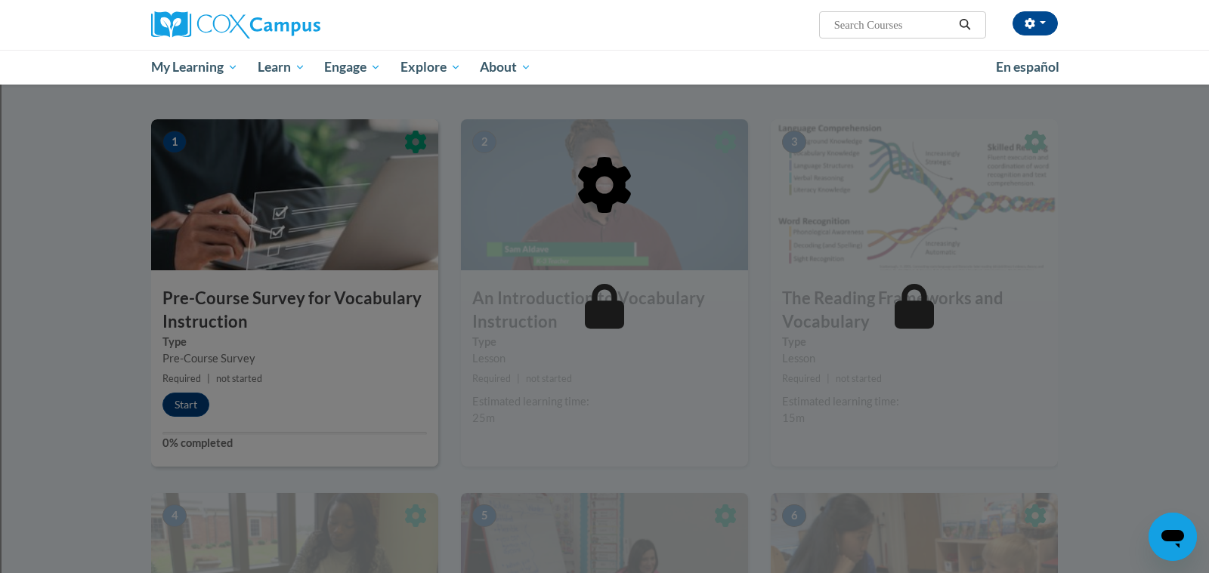
scroll to position [261, 0]
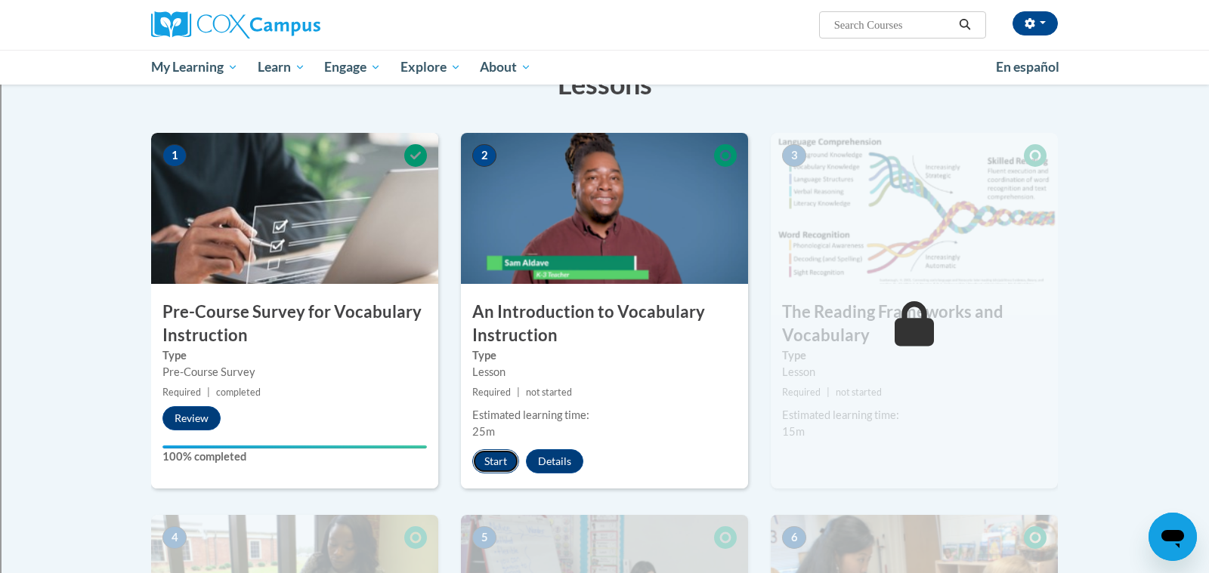
click at [501, 456] on button "Start" at bounding box center [495, 462] width 47 height 24
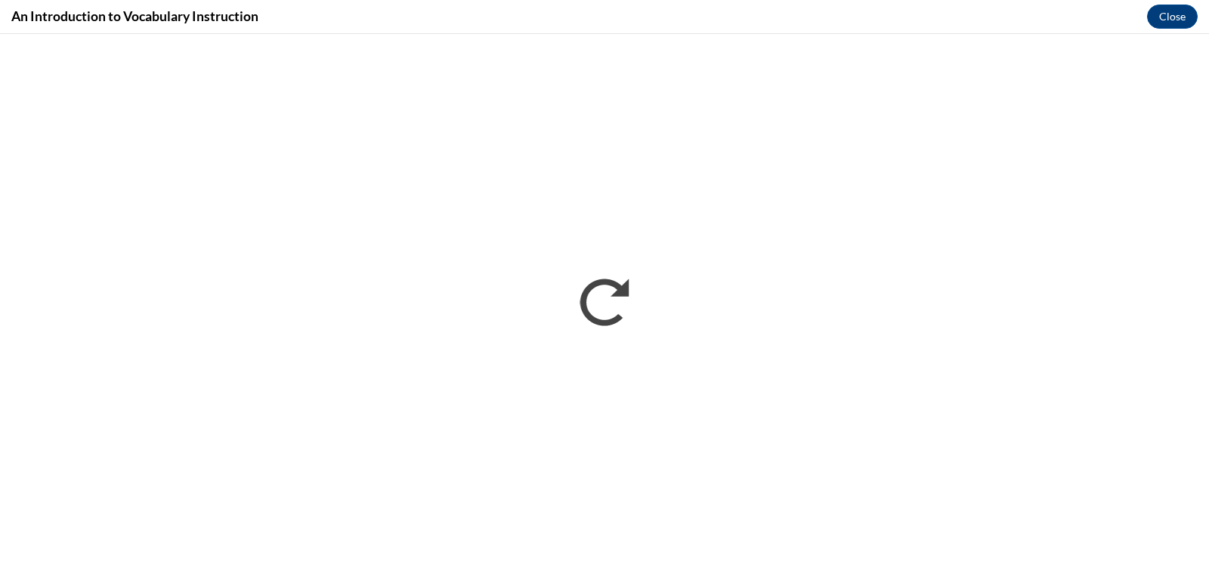
scroll to position [0, 0]
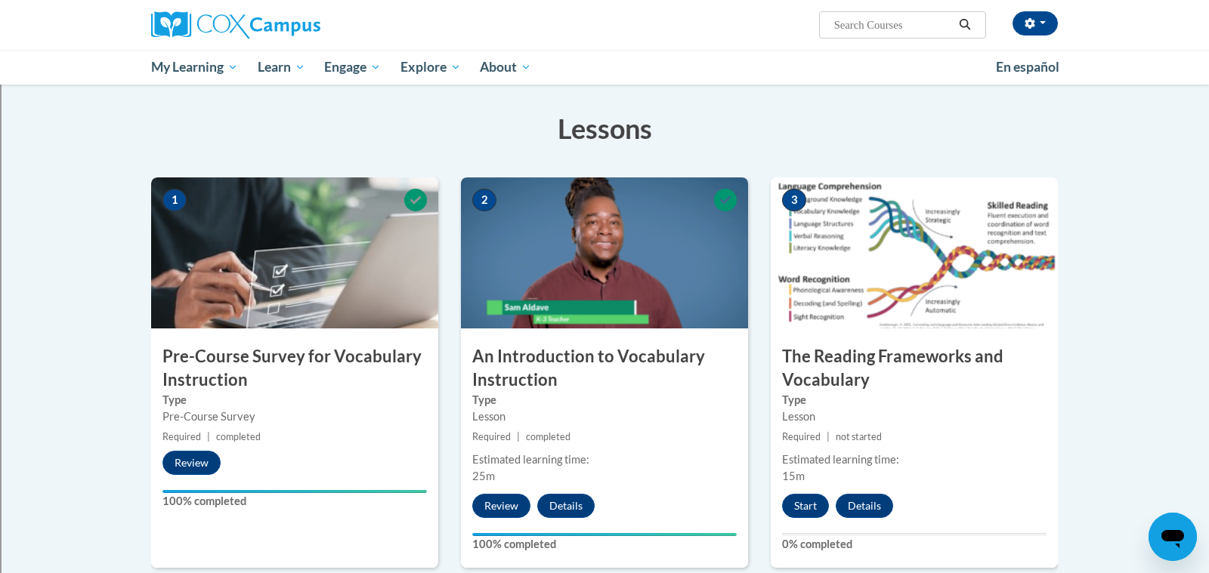
scroll to position [272, 0]
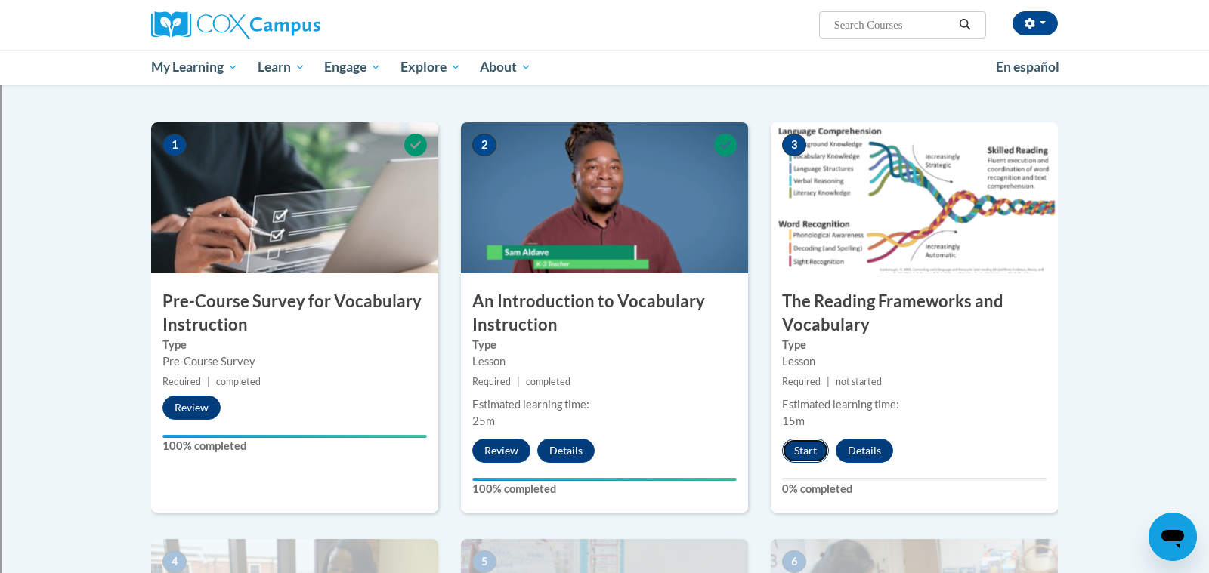
click at [801, 450] on button "Start" at bounding box center [805, 451] width 47 height 24
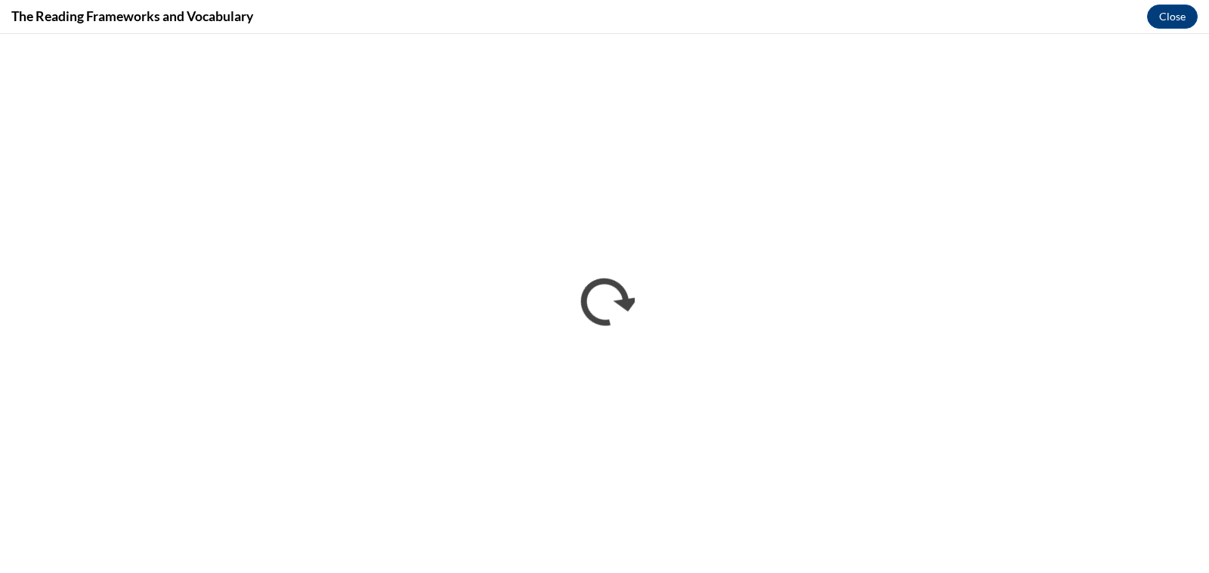
scroll to position [0, 0]
click at [1172, 19] on button "Close" at bounding box center [1172, 17] width 51 height 24
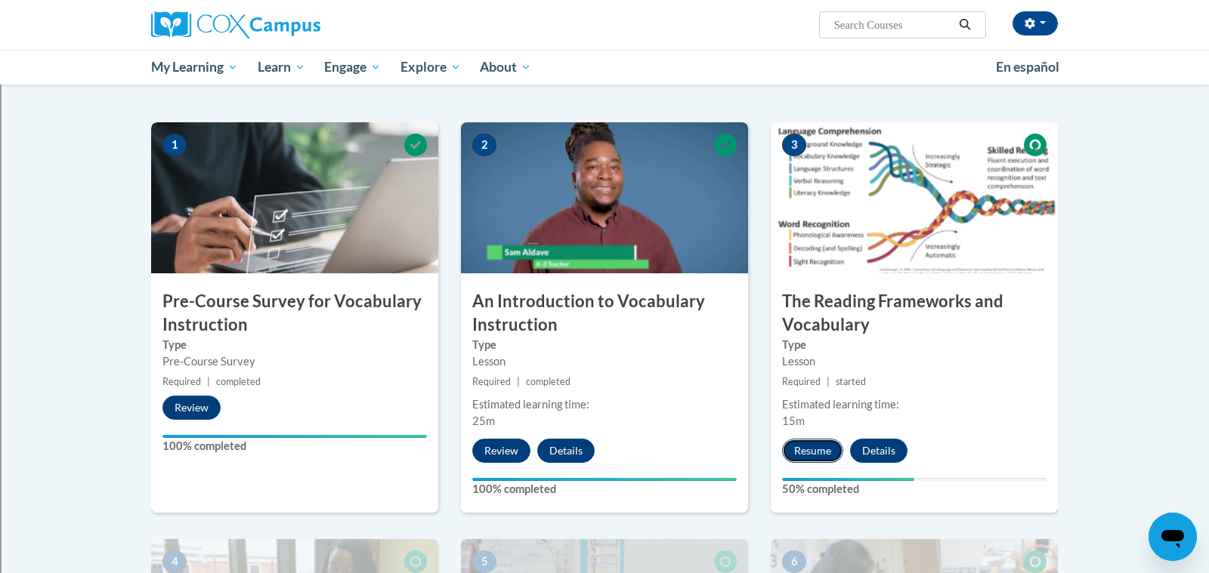
click at [804, 450] on button "Resume" at bounding box center [812, 451] width 61 height 24
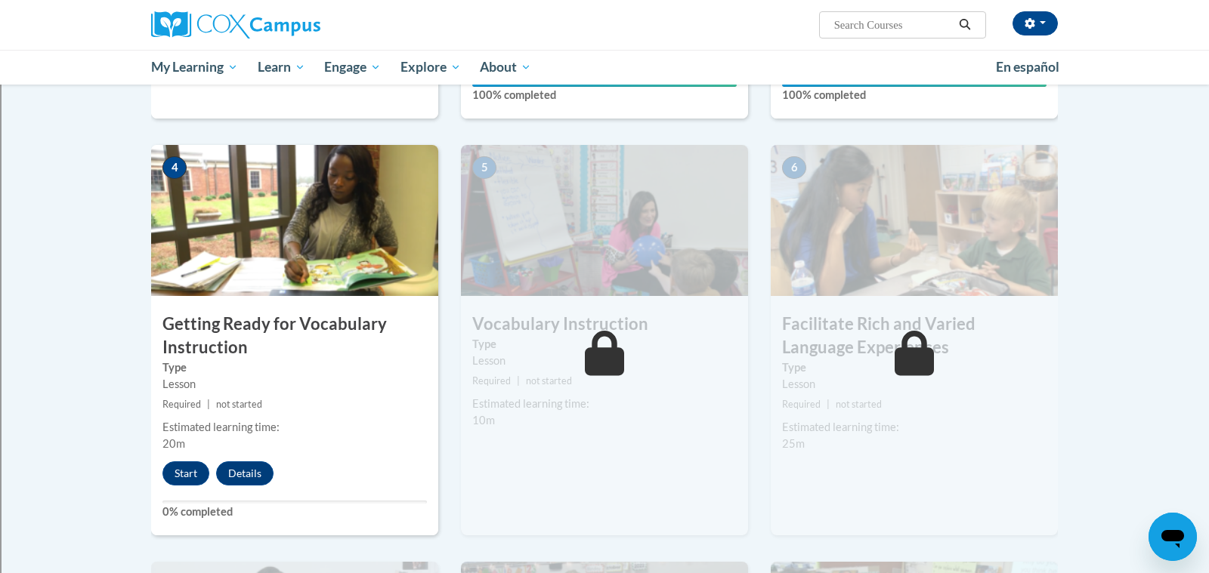
scroll to position [667, 0]
click at [185, 470] on button "Start" at bounding box center [185, 473] width 47 height 24
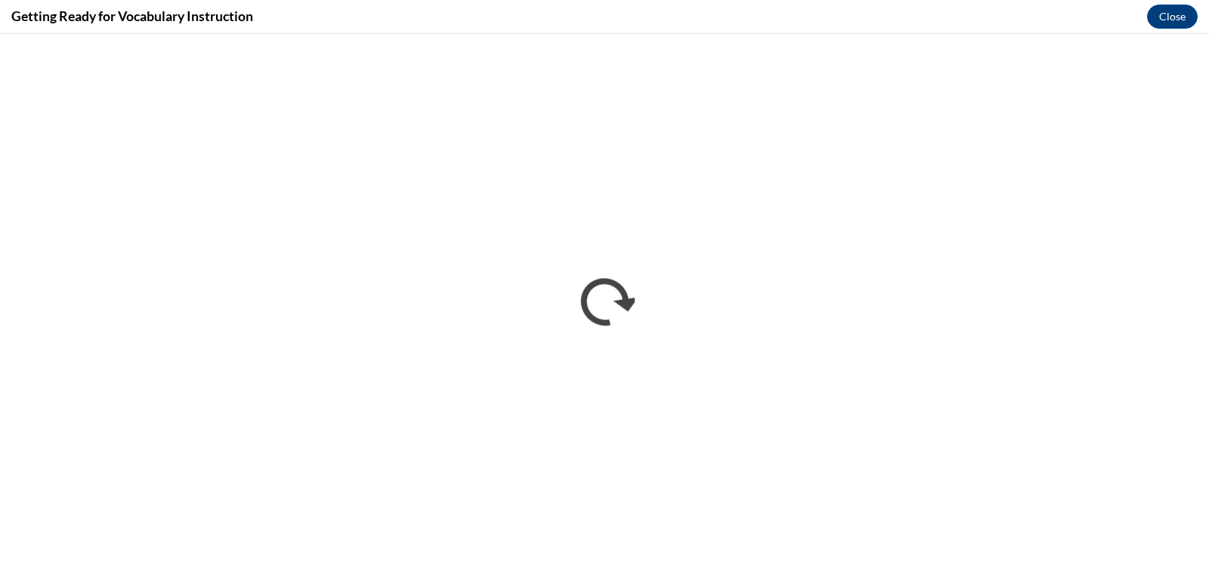
scroll to position [0, 0]
